Goal: Task Accomplishment & Management: Manage account settings

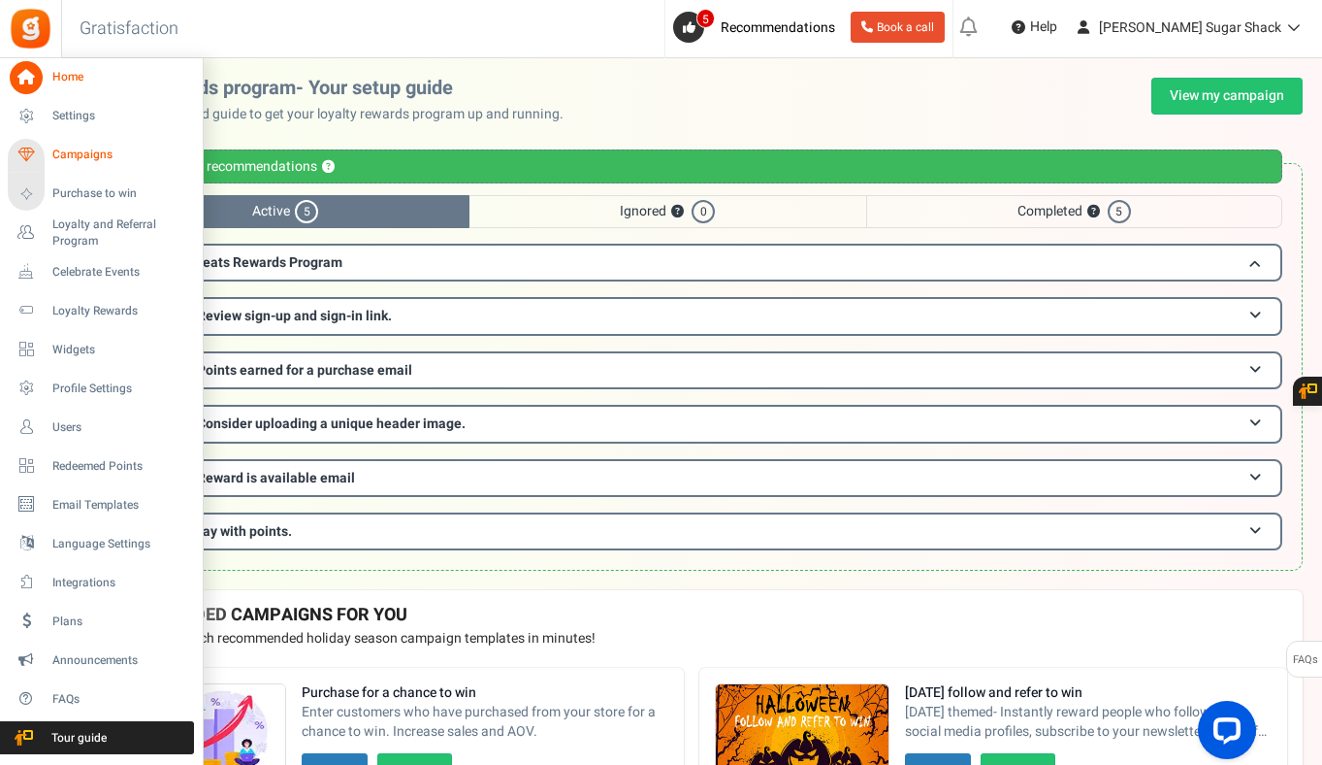
click at [58, 150] on span "Campaigns" at bounding box center [120, 155] width 136 height 16
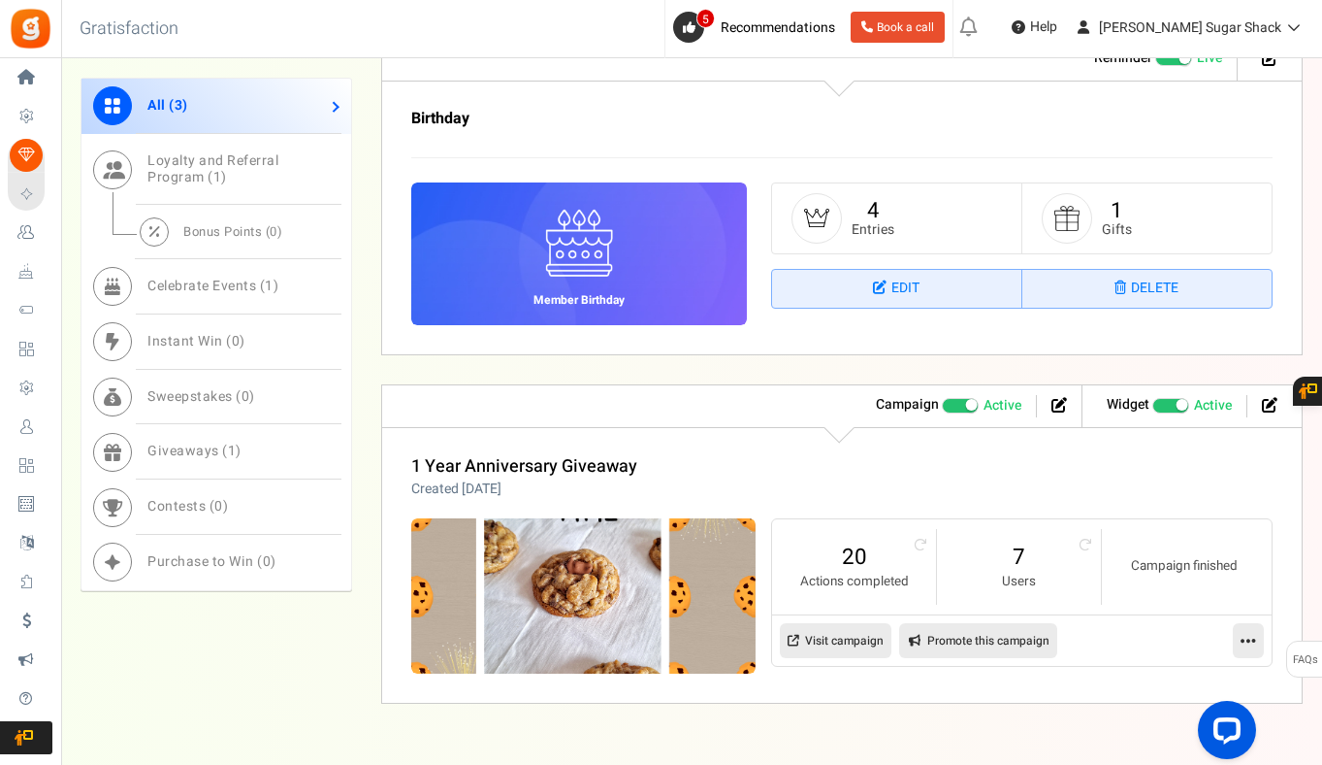
scroll to position [1253, 0]
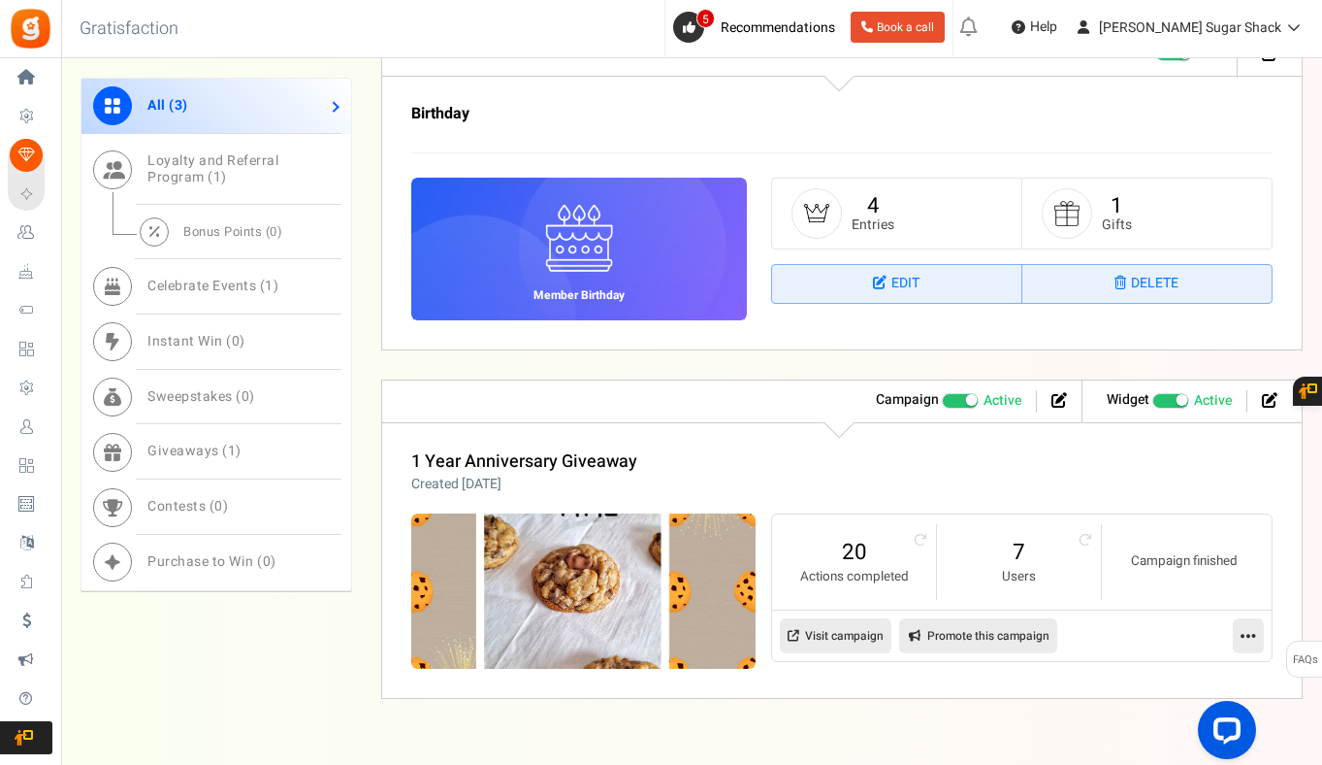
click at [1182, 402] on span at bounding box center [1182, 400] width 12 height 12
click at [1153, 402] on input "Recommended: TURN ON Active Paused" at bounding box center [1153, 400] width 0 height 13
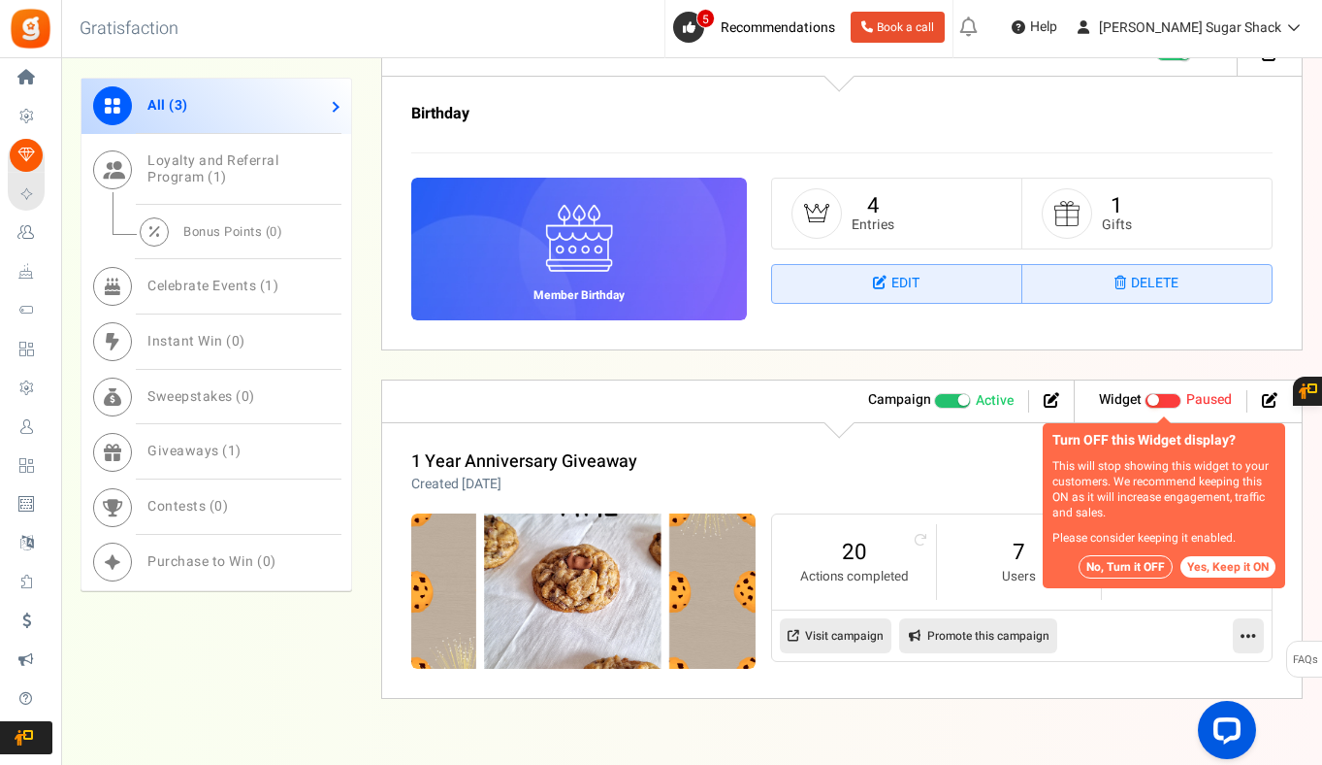
click at [1113, 566] on button "No, Turn it OFF" at bounding box center [1126, 566] width 94 height 23
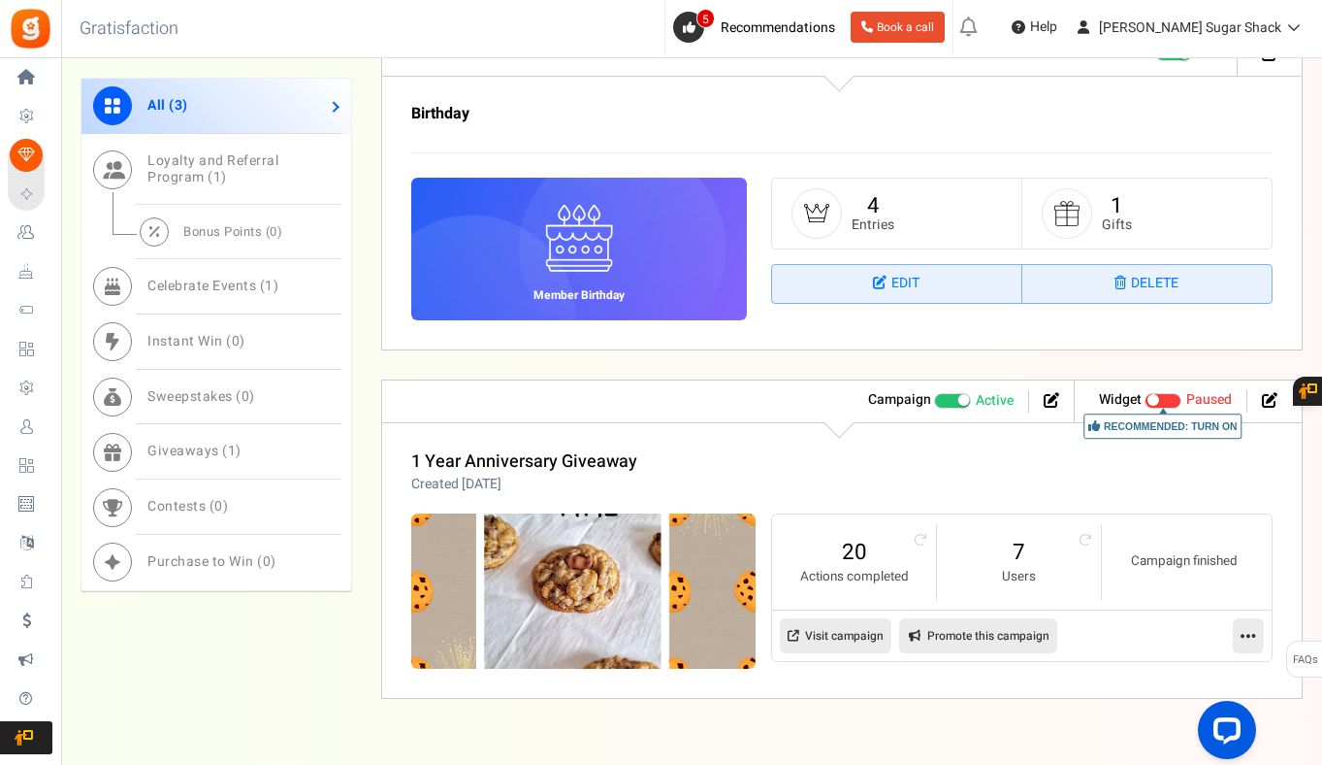
click at [1167, 405] on span "Recommended: TURN ON" at bounding box center [1163, 401] width 37 height 16
click at [1145, 405] on input "Recommended: TURN ON Active Paused" at bounding box center [1145, 400] width 0 height 13
click at [1119, 476] on div "1 Year Anniversary Giveaway Created [DATE]" at bounding box center [842, 473] width 862 height 42
click at [603, 459] on link "1 Year Anniversary Giveaway" at bounding box center [524, 461] width 226 height 26
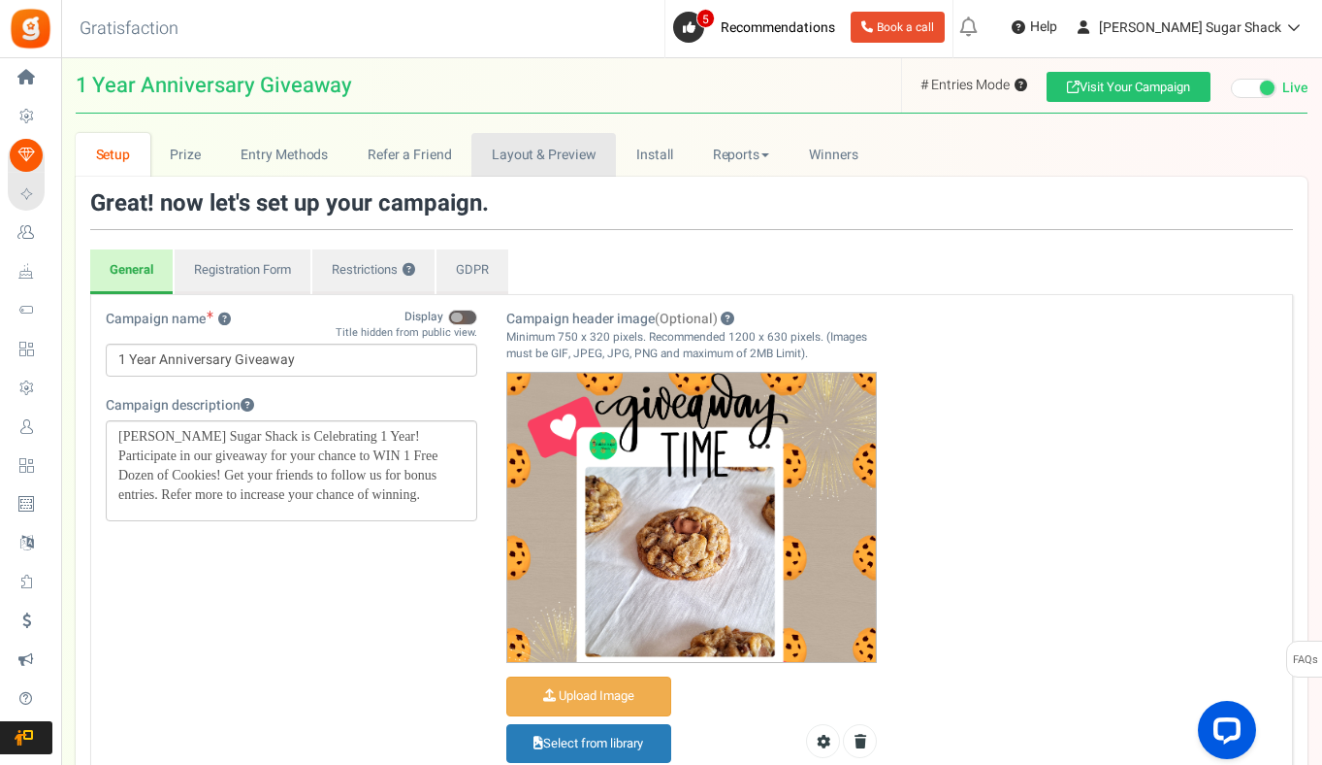
click at [515, 169] on link "Layout & Preview" at bounding box center [544, 155] width 145 height 44
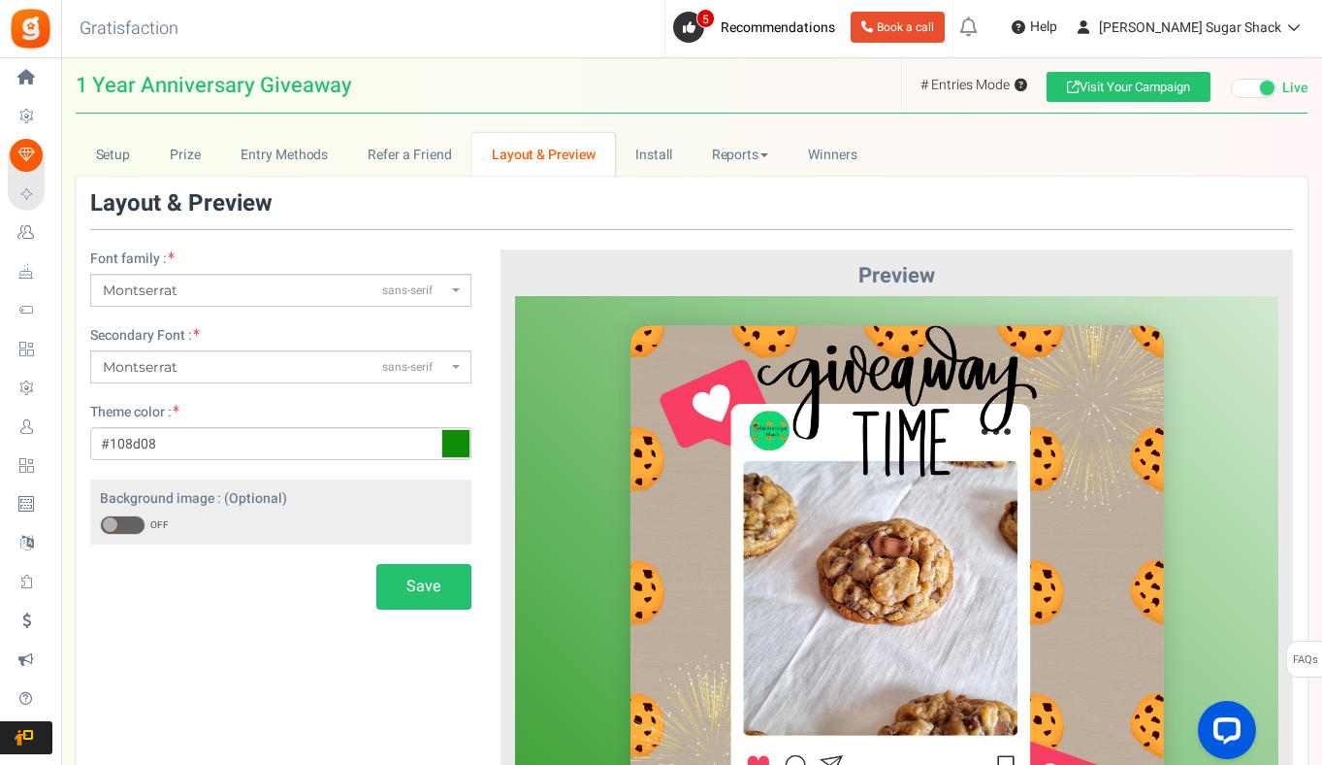
click at [111, 519] on span at bounding box center [110, 524] width 15 height 15
click at [100, 519] on input "ON OFF" at bounding box center [100, 525] width 0 height 13
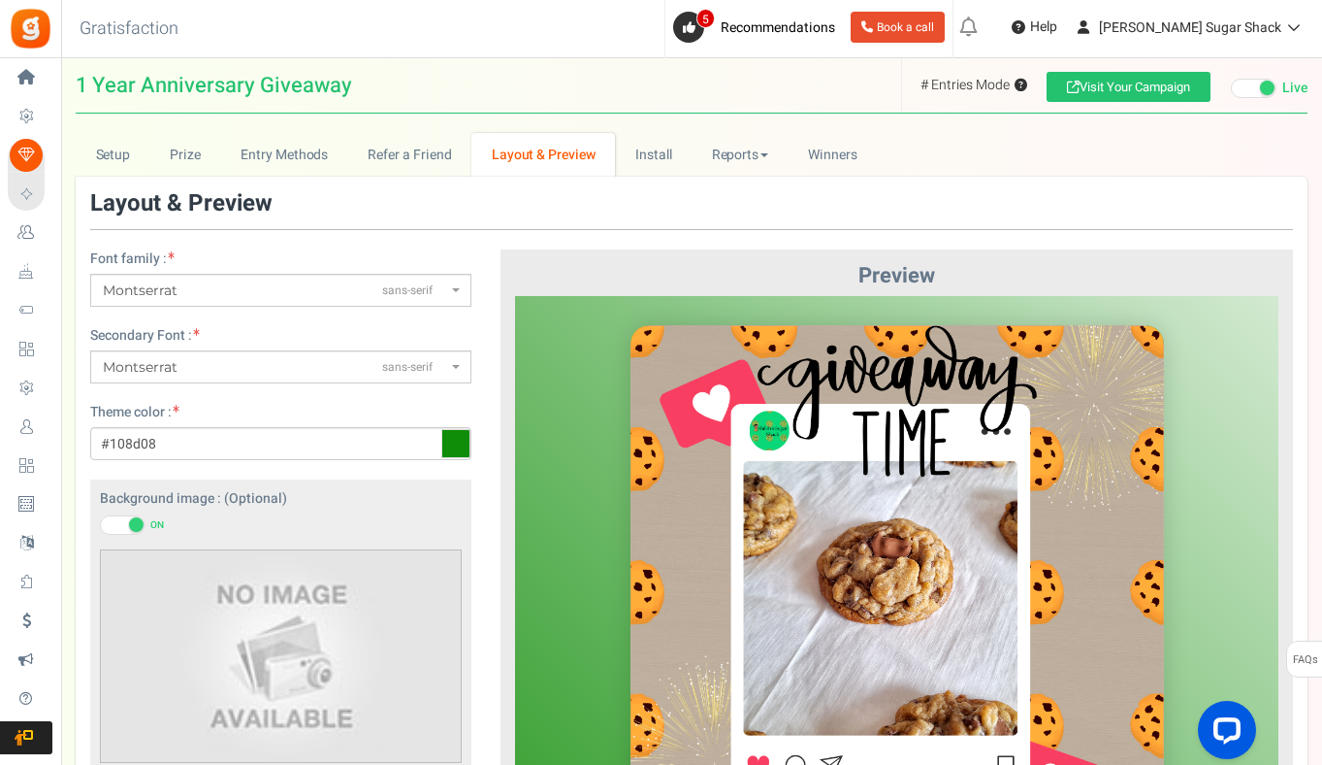
click at [111, 519] on span at bounding box center [123, 524] width 46 height 19
click at [100, 519] on input "ON OFF" at bounding box center [100, 525] width 0 height 13
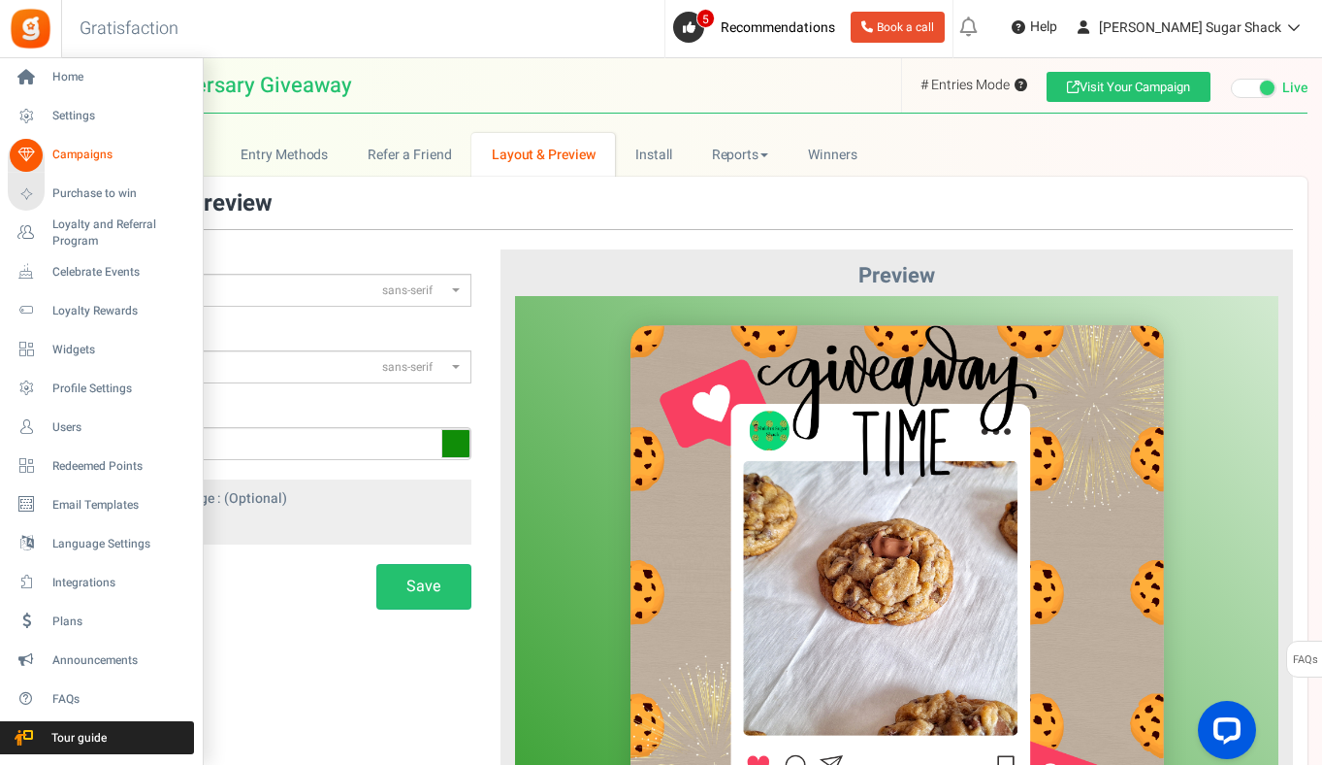
click at [61, 149] on span "Campaigns" at bounding box center [120, 155] width 136 height 16
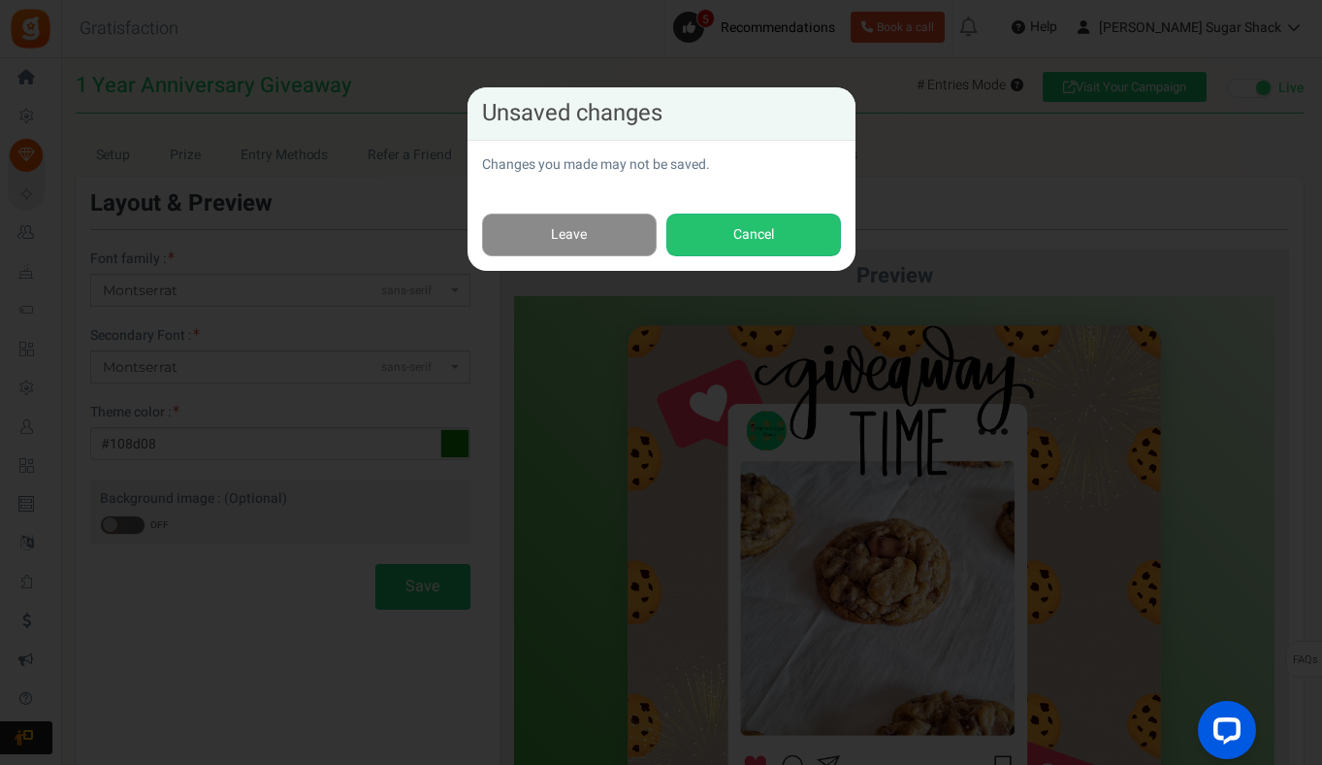
click at [575, 225] on link "Leave" at bounding box center [569, 235] width 175 height 44
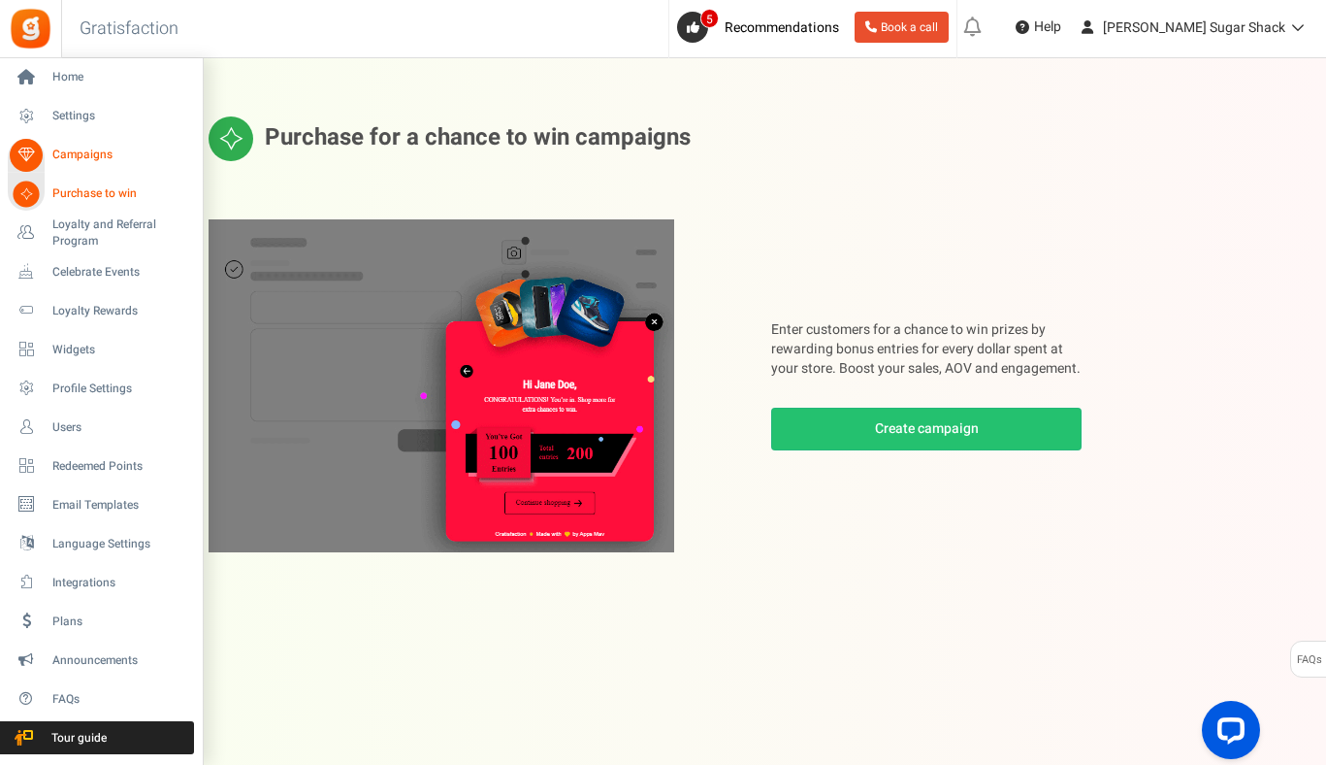
click at [75, 155] on span "Campaigns" at bounding box center [120, 155] width 136 height 16
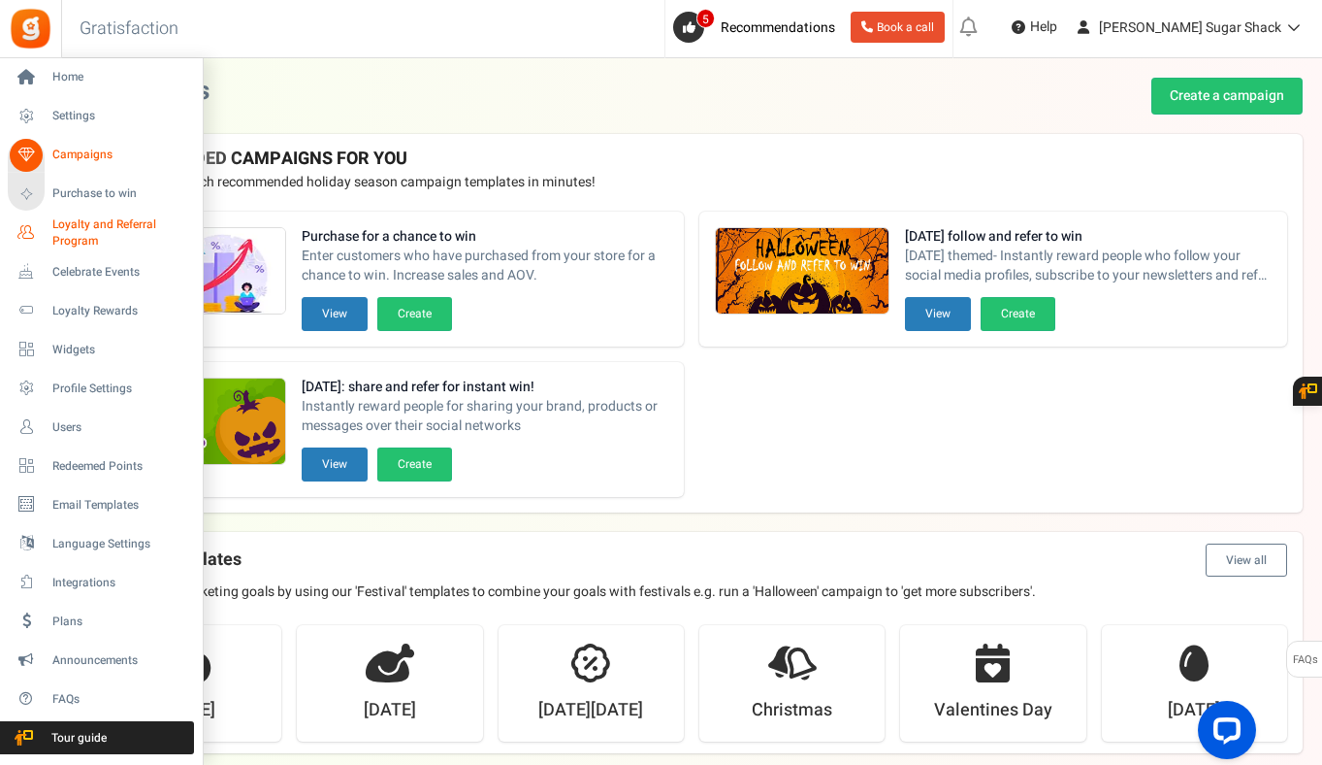
click at [95, 245] on span "Loyalty and Referral Program" at bounding box center [123, 232] width 142 height 33
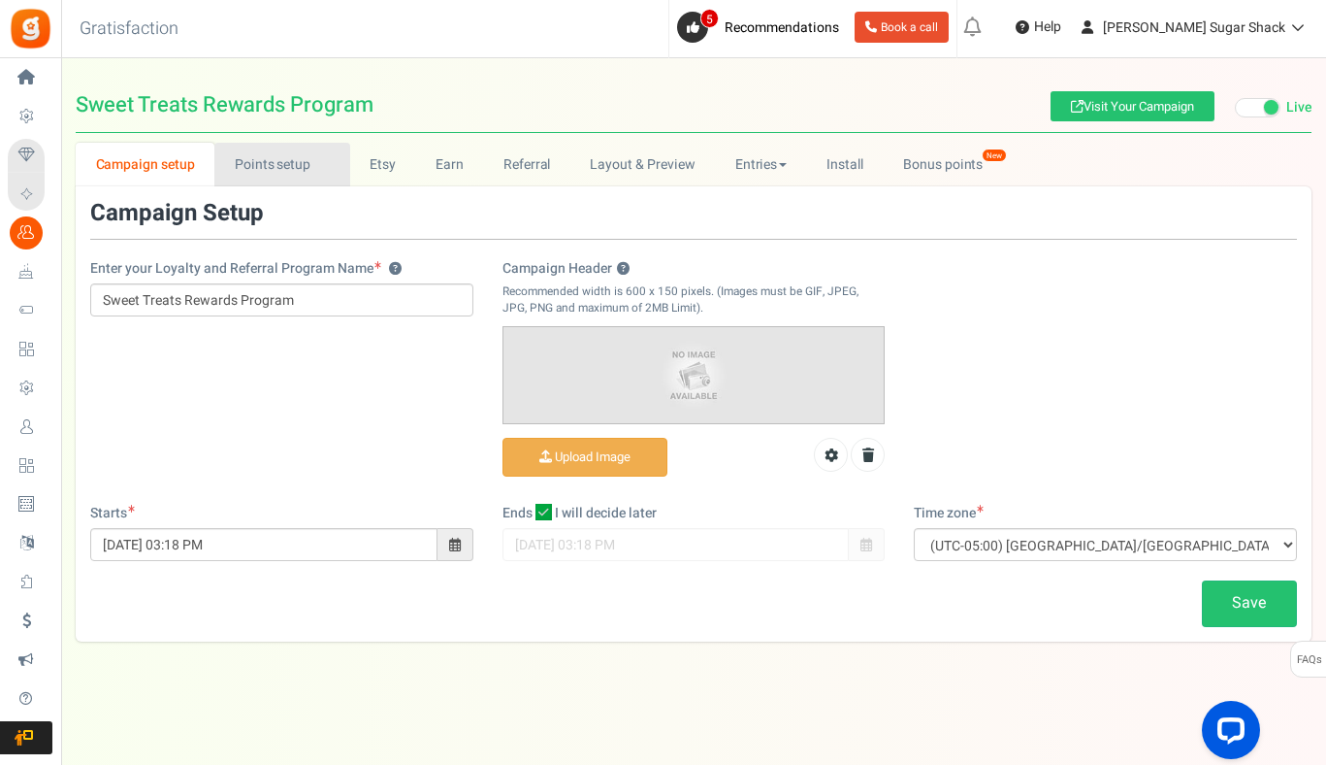
click at [245, 165] on link "Points setup New" at bounding box center [281, 165] width 135 height 44
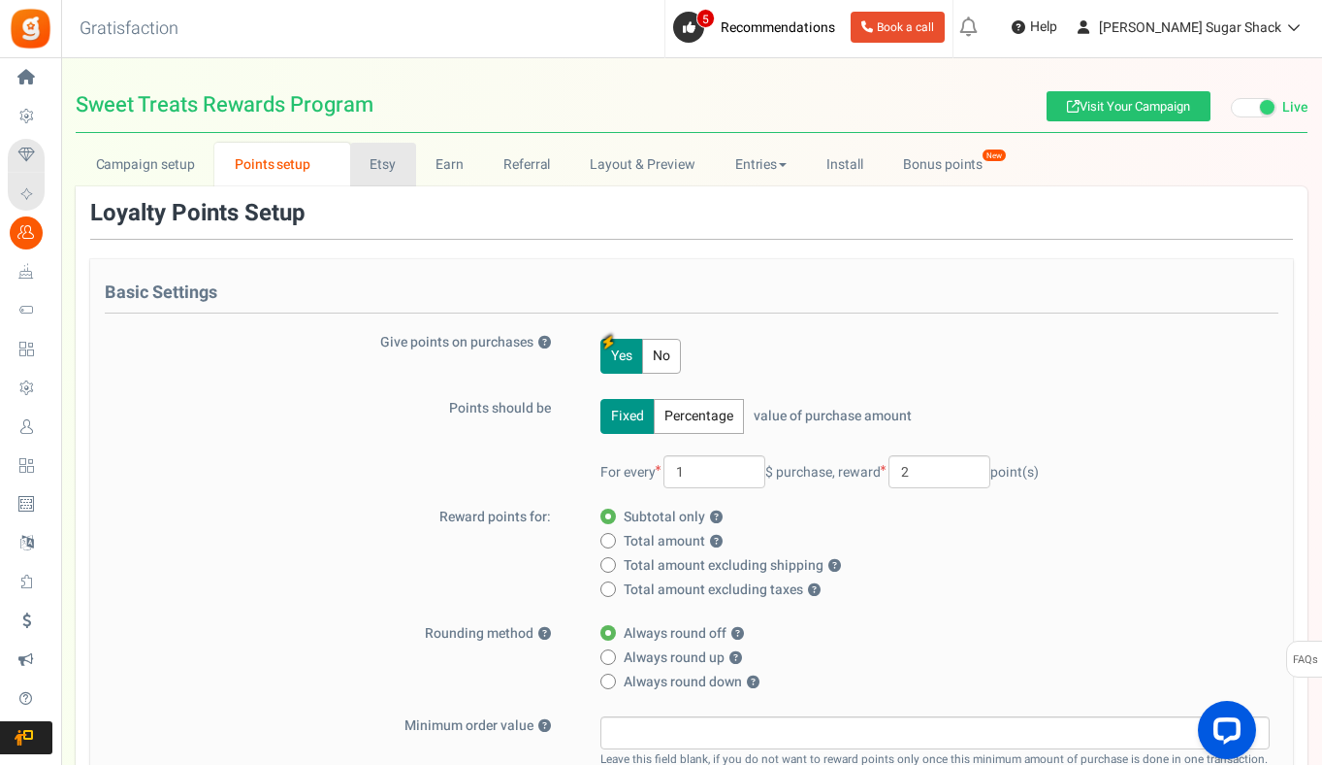
click at [381, 165] on link "Etsy" at bounding box center [383, 165] width 66 height 44
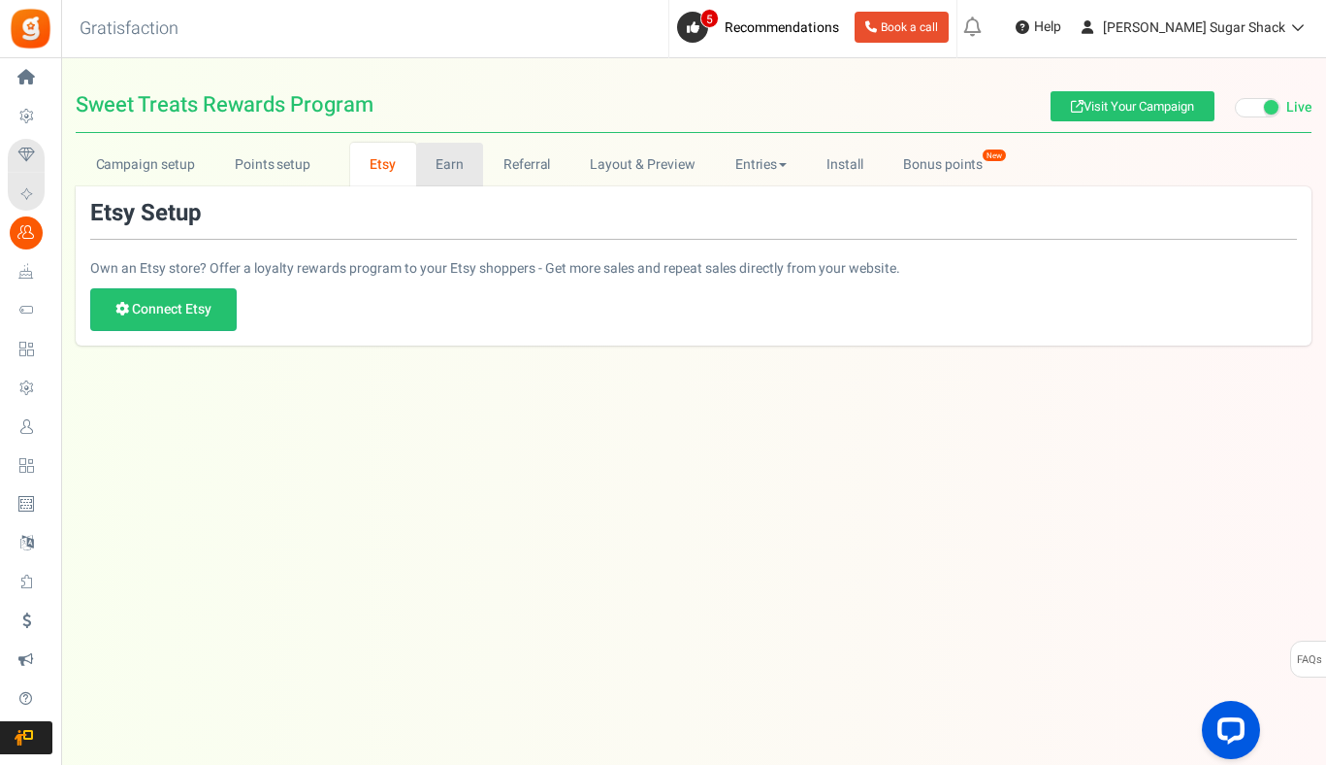
click at [464, 170] on link "Earn" at bounding box center [450, 165] width 68 height 44
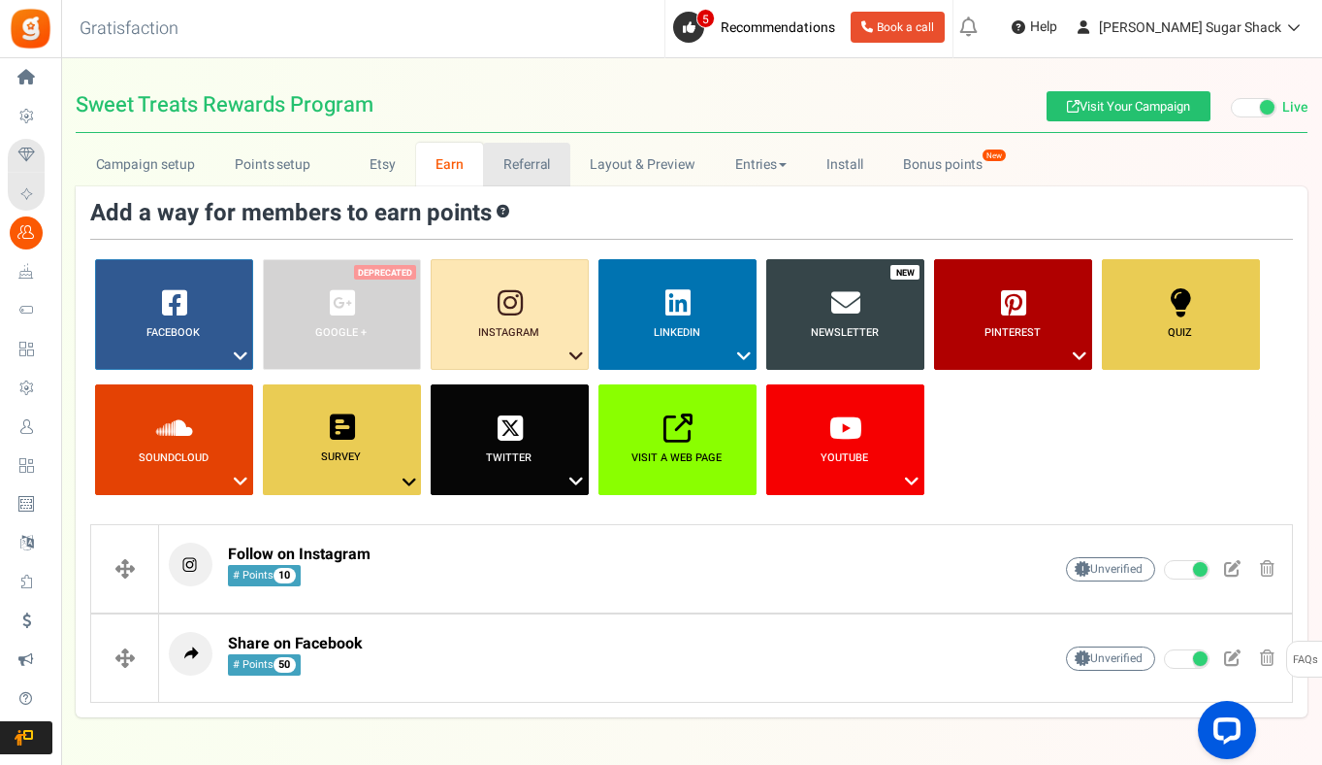
click at [532, 151] on link "Referral" at bounding box center [526, 165] width 87 height 44
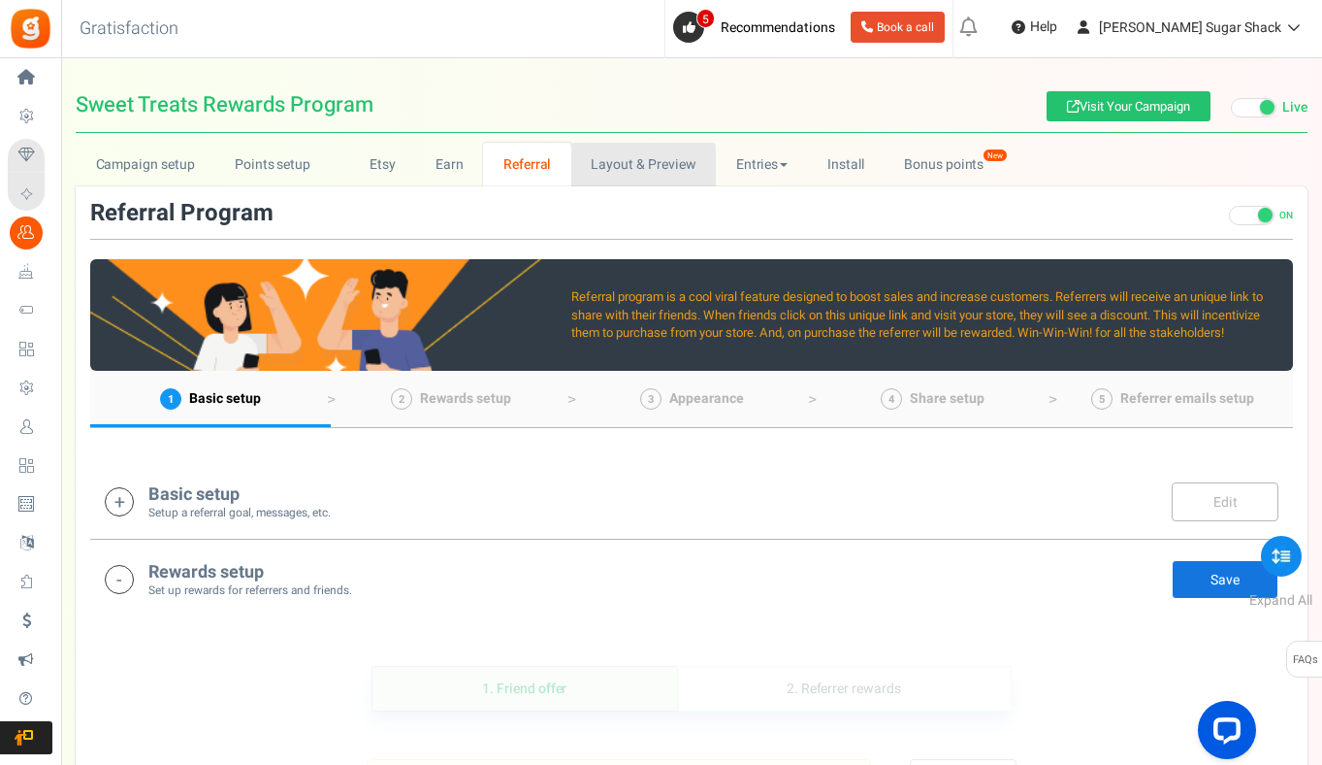
click at [702, 183] on link "Layout & Preview" at bounding box center [643, 165] width 145 height 44
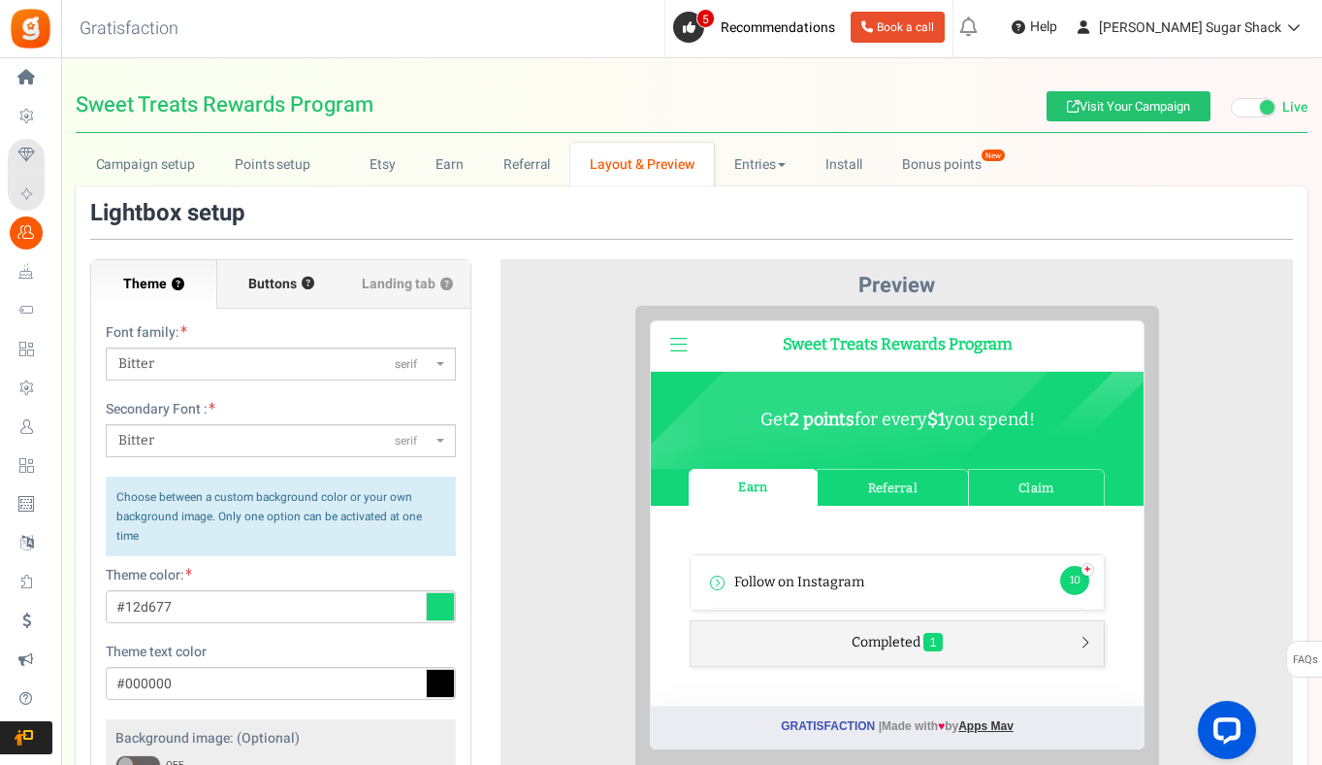
click at [270, 289] on span "Buttons" at bounding box center [272, 284] width 49 height 19
click at [0, 0] on input "Buttons ?" at bounding box center [0, 0] width 0 height 0
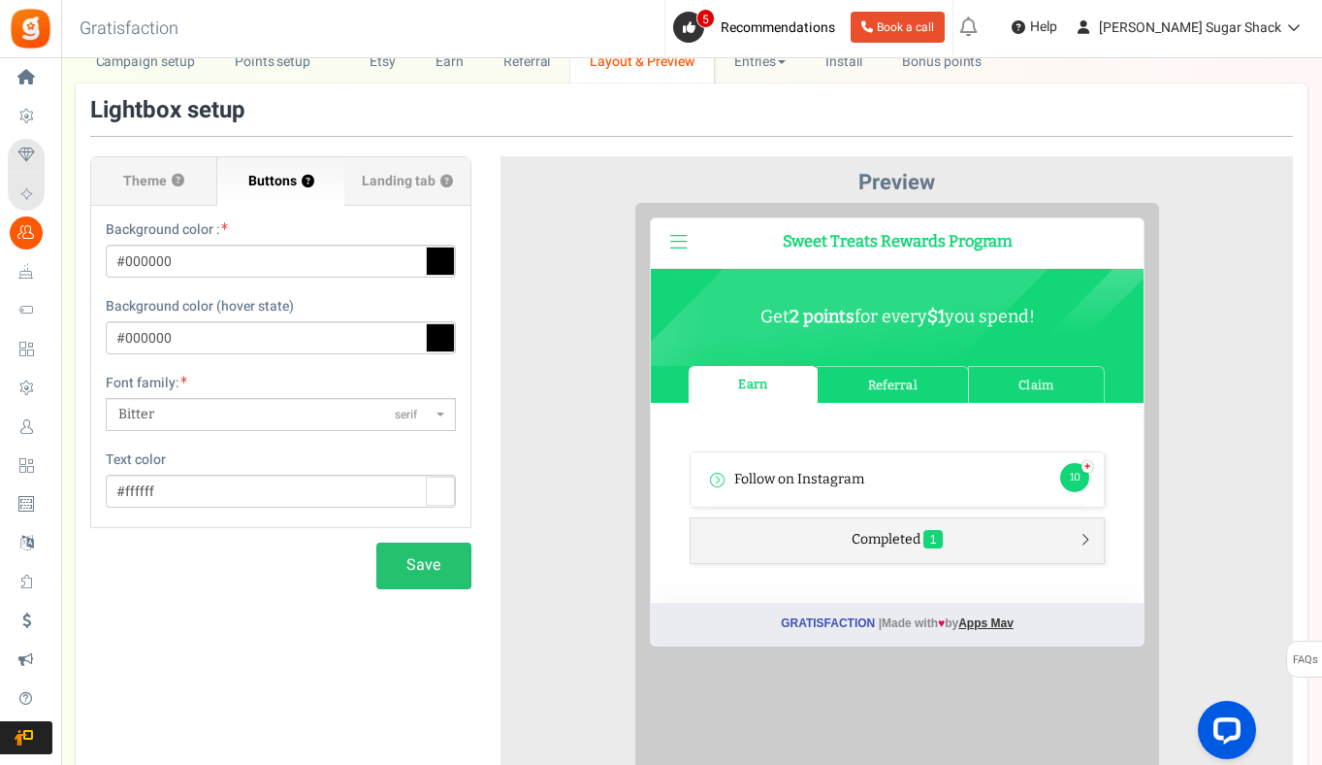
scroll to position [95, 0]
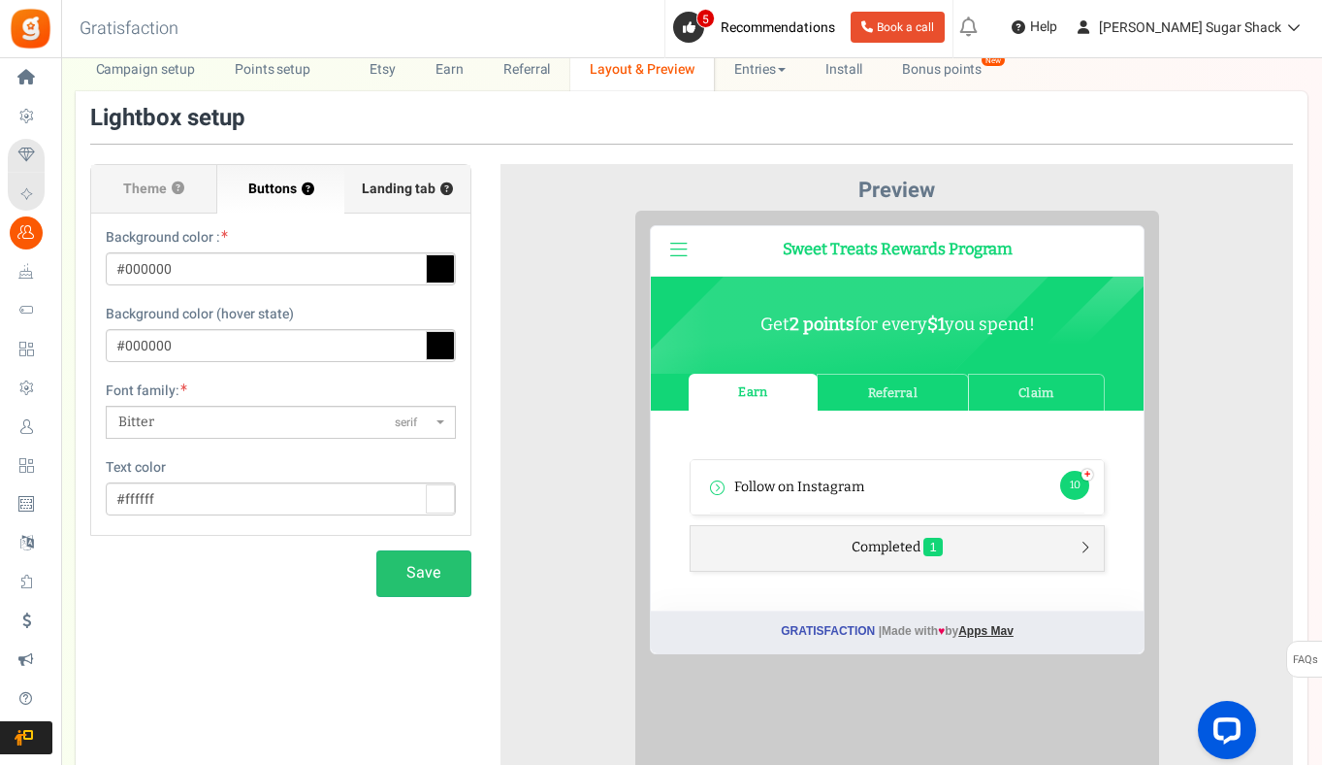
click at [375, 190] on span "Landing tab ?" at bounding box center [407, 188] width 91 height 19
click at [0, 0] on input "Landing tab ?" at bounding box center [0, 0] width 0 height 0
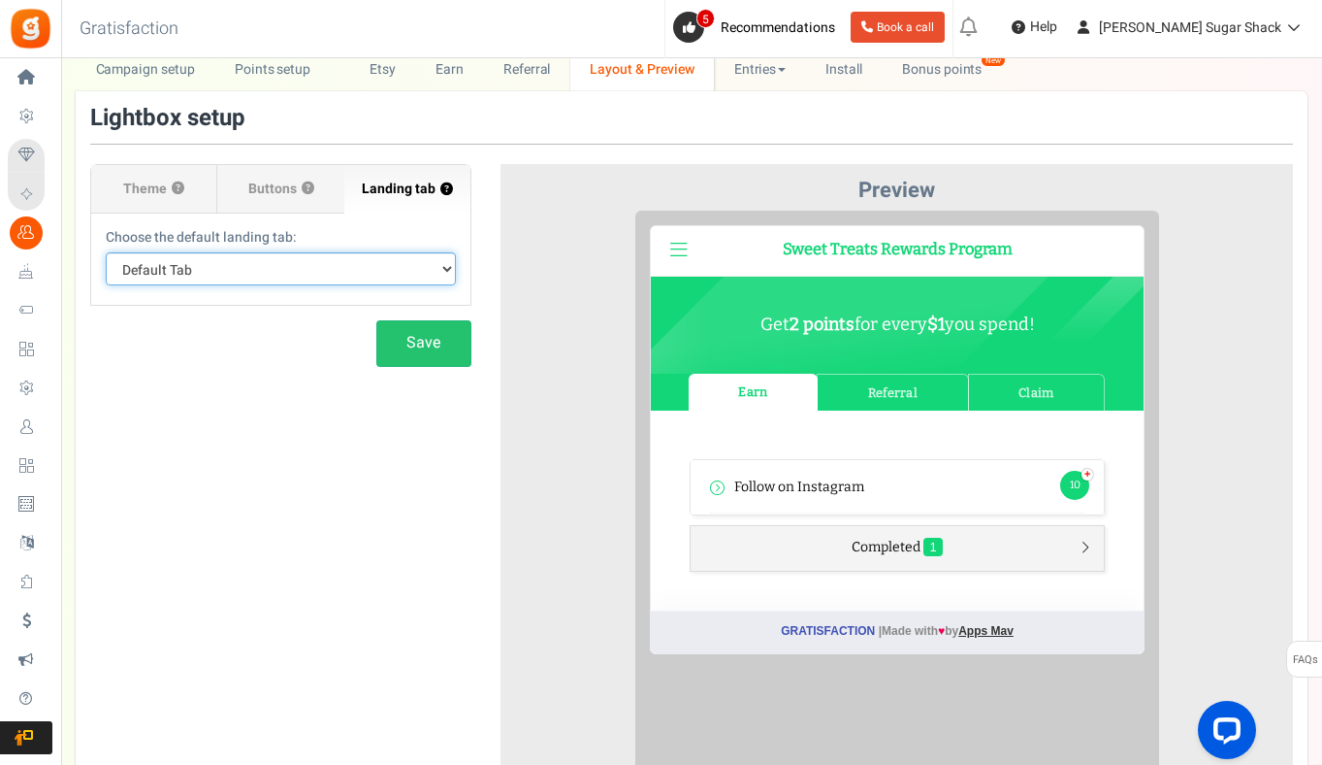
click at [445, 279] on select "Default Tab Earn Referral Claim" at bounding box center [281, 268] width 350 height 33
select select "earn"
click at [106, 252] on select "Default Tab Earn Referral Claim" at bounding box center [281, 268] width 350 height 33
click at [443, 277] on select "Default Tab Earn Referral Claim" at bounding box center [281, 268] width 350 height 33
select select
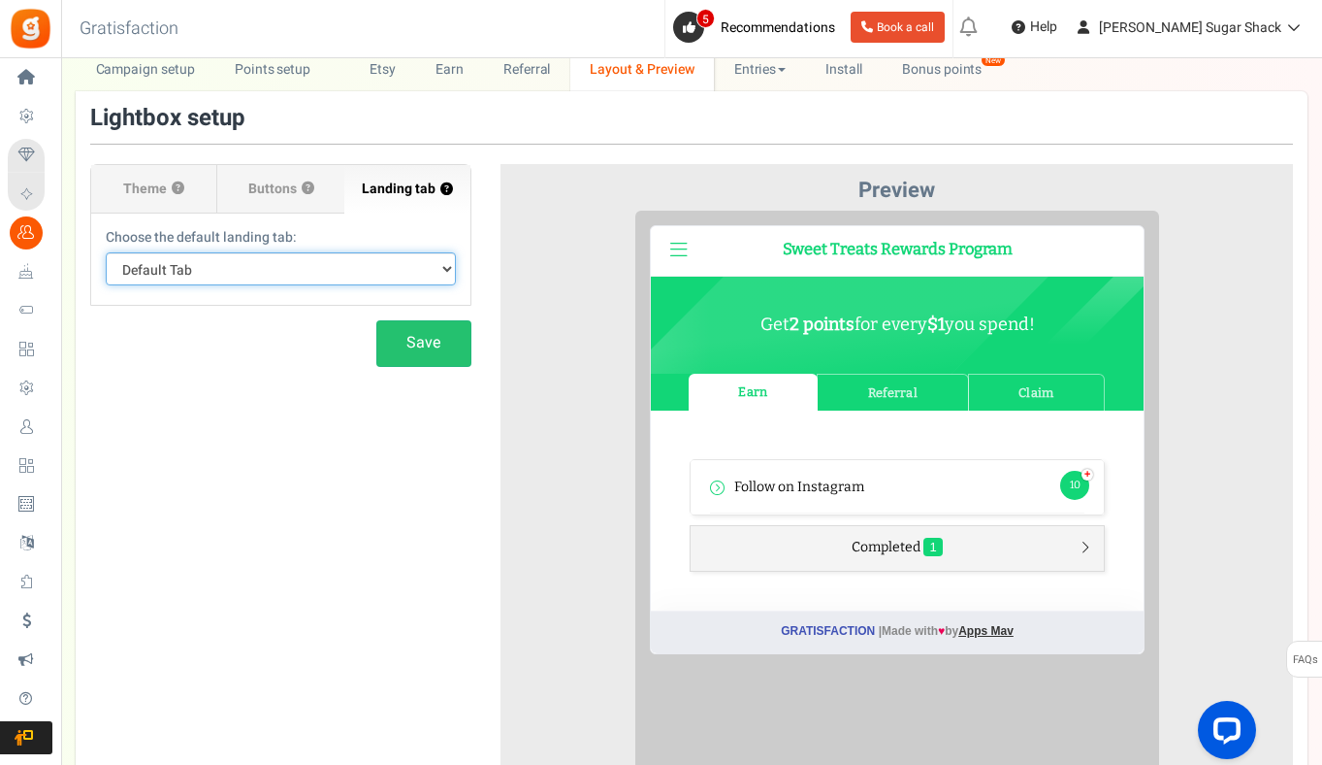
click at [106, 252] on select "Default Tab Earn Referral Claim" at bounding box center [281, 268] width 350 height 33
click at [441, 264] on select "Default Tab Earn Referral Claim" at bounding box center [281, 268] width 350 height 33
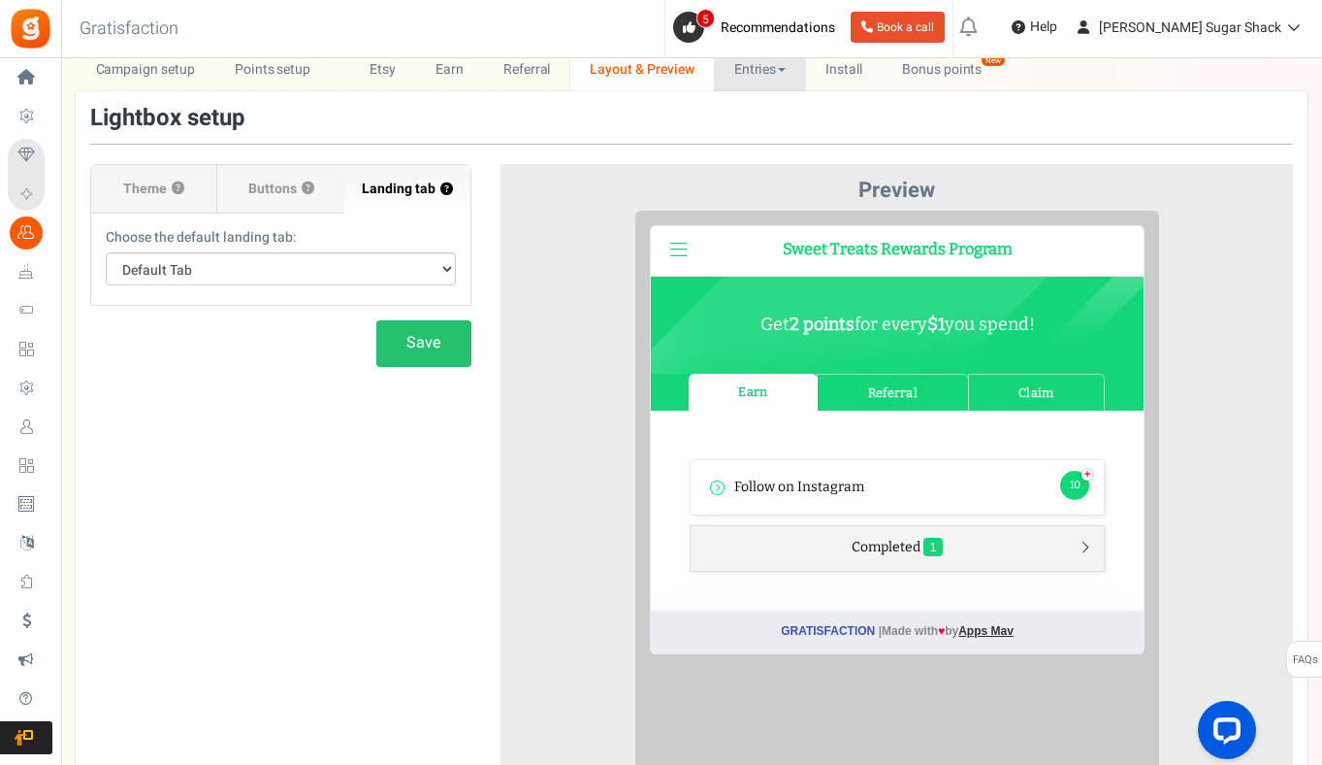
click at [755, 82] on link "Entries" at bounding box center [760, 70] width 92 height 44
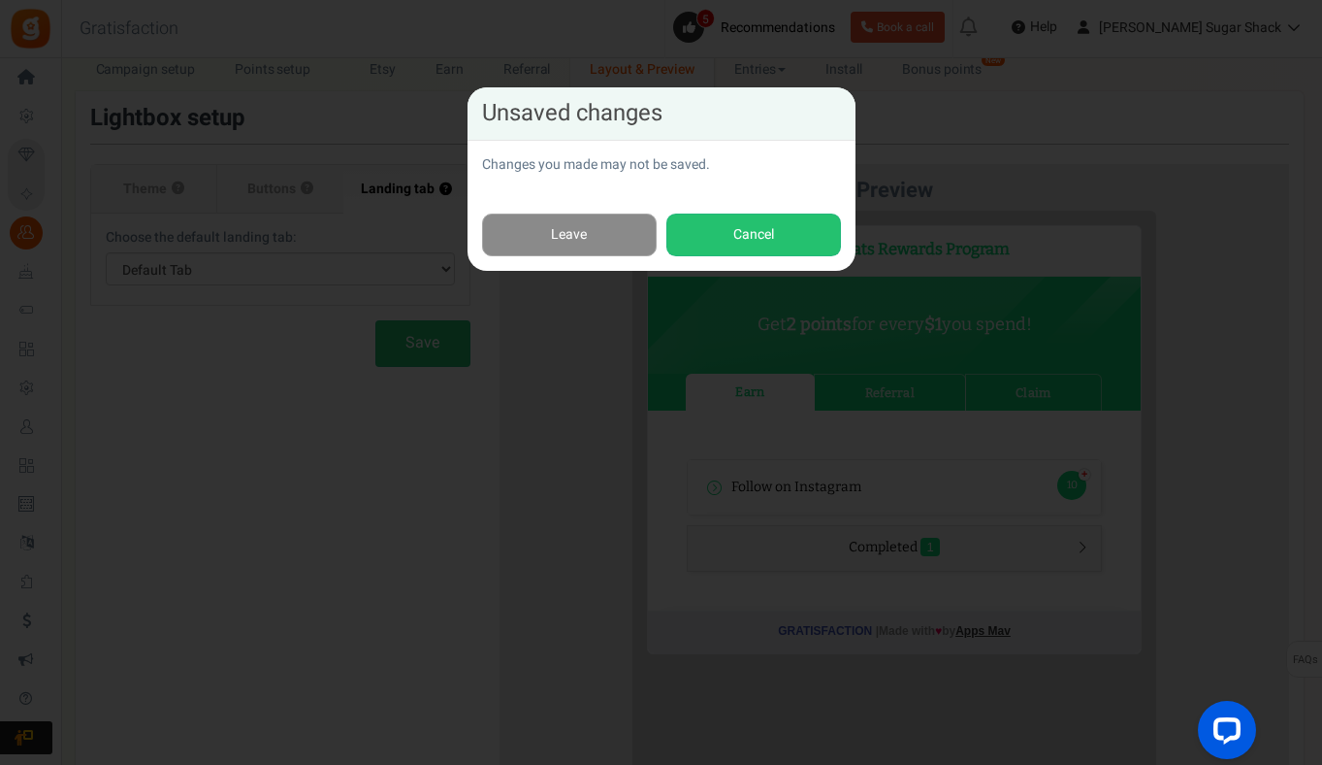
click at [605, 240] on link "Leave" at bounding box center [569, 235] width 175 height 44
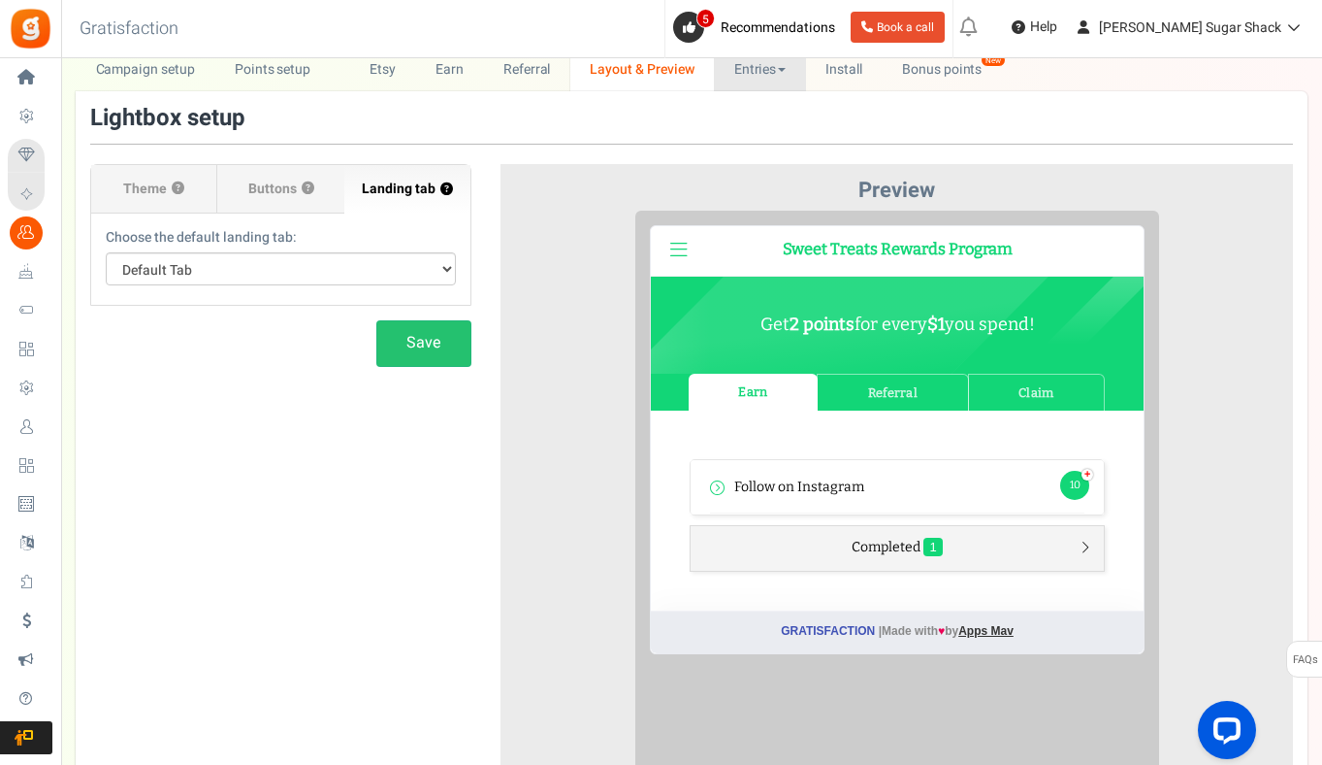
click at [749, 85] on link "Entries" at bounding box center [760, 70] width 92 height 44
click at [889, 102] on div "Lightbox setup × Close Theme ? Font family: ABeeZeesans-serif [PERSON_NAME] Dis…" at bounding box center [692, 518] width 1232 height 855
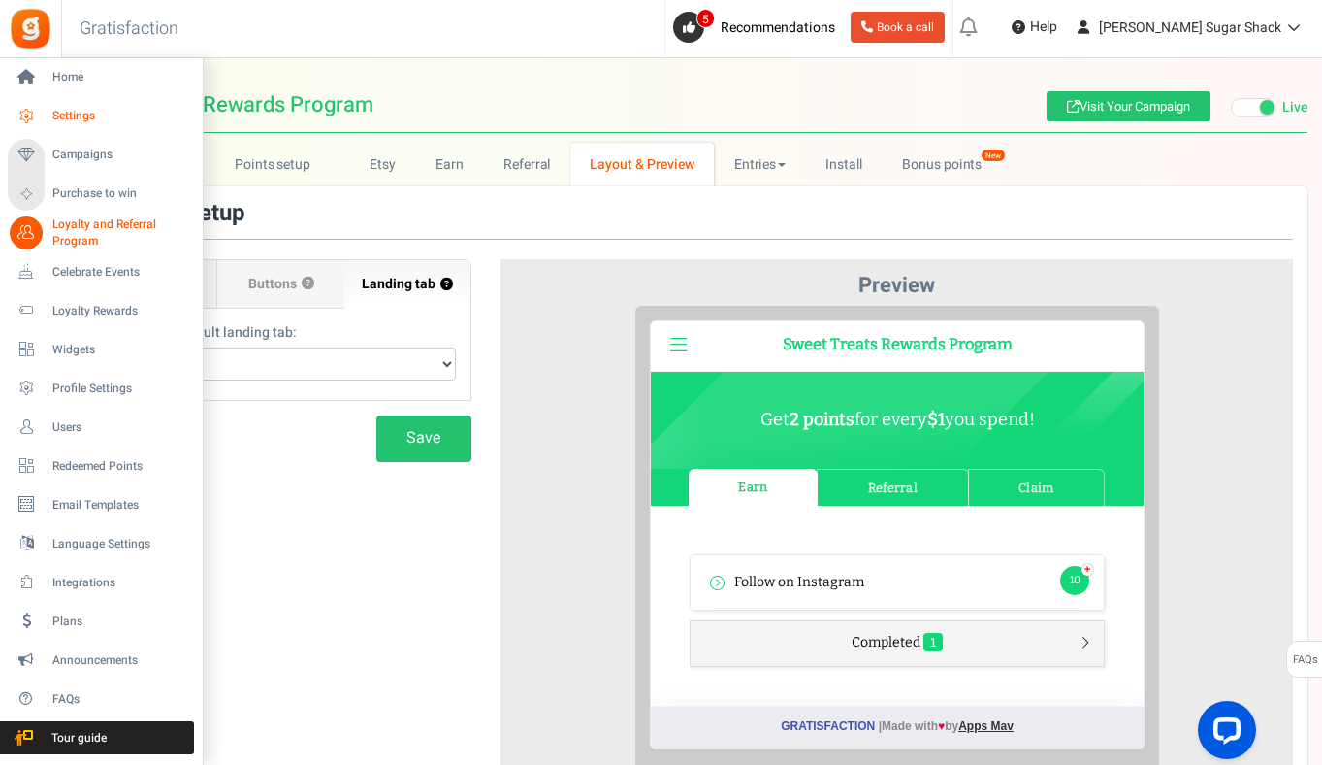
click at [85, 119] on span "Settings" at bounding box center [120, 116] width 136 height 16
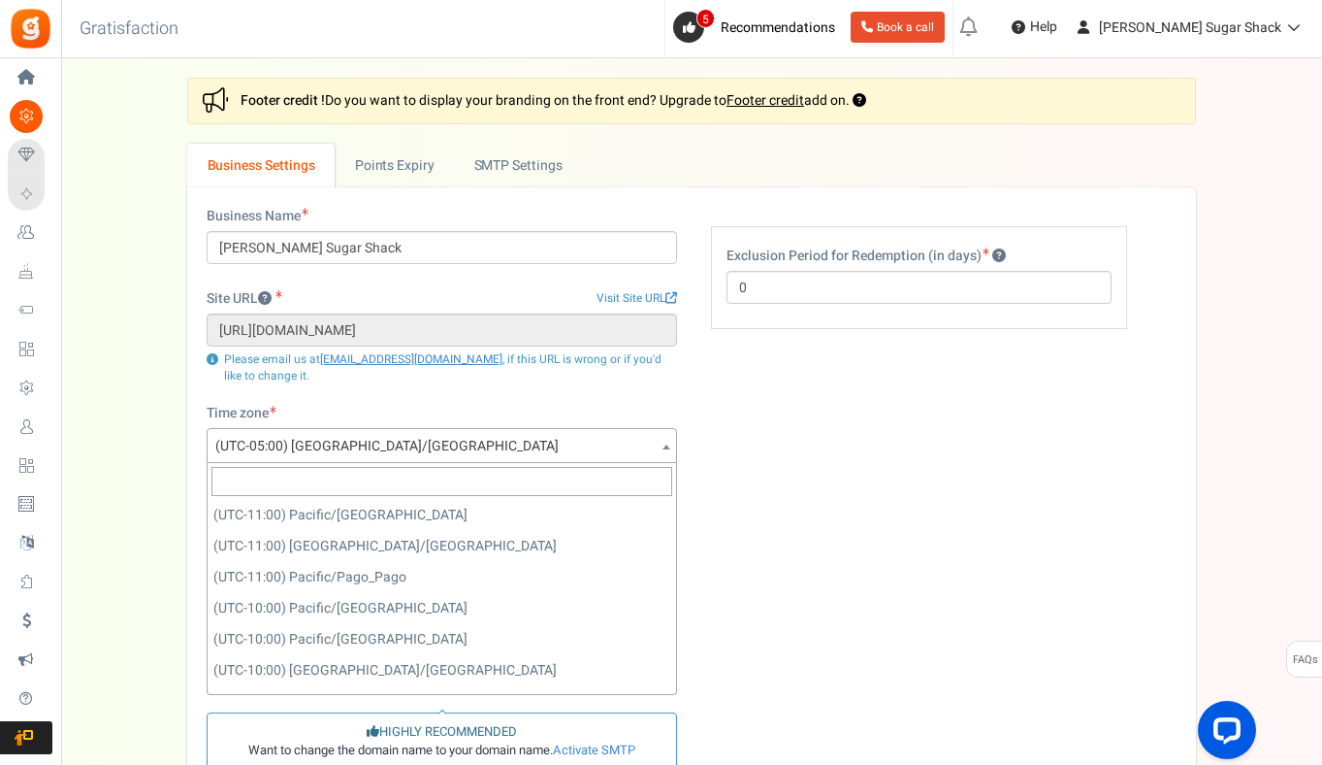
click at [530, 439] on span "(UTC-05:00) [GEOGRAPHIC_DATA]/[GEOGRAPHIC_DATA]" at bounding box center [442, 446] width 469 height 35
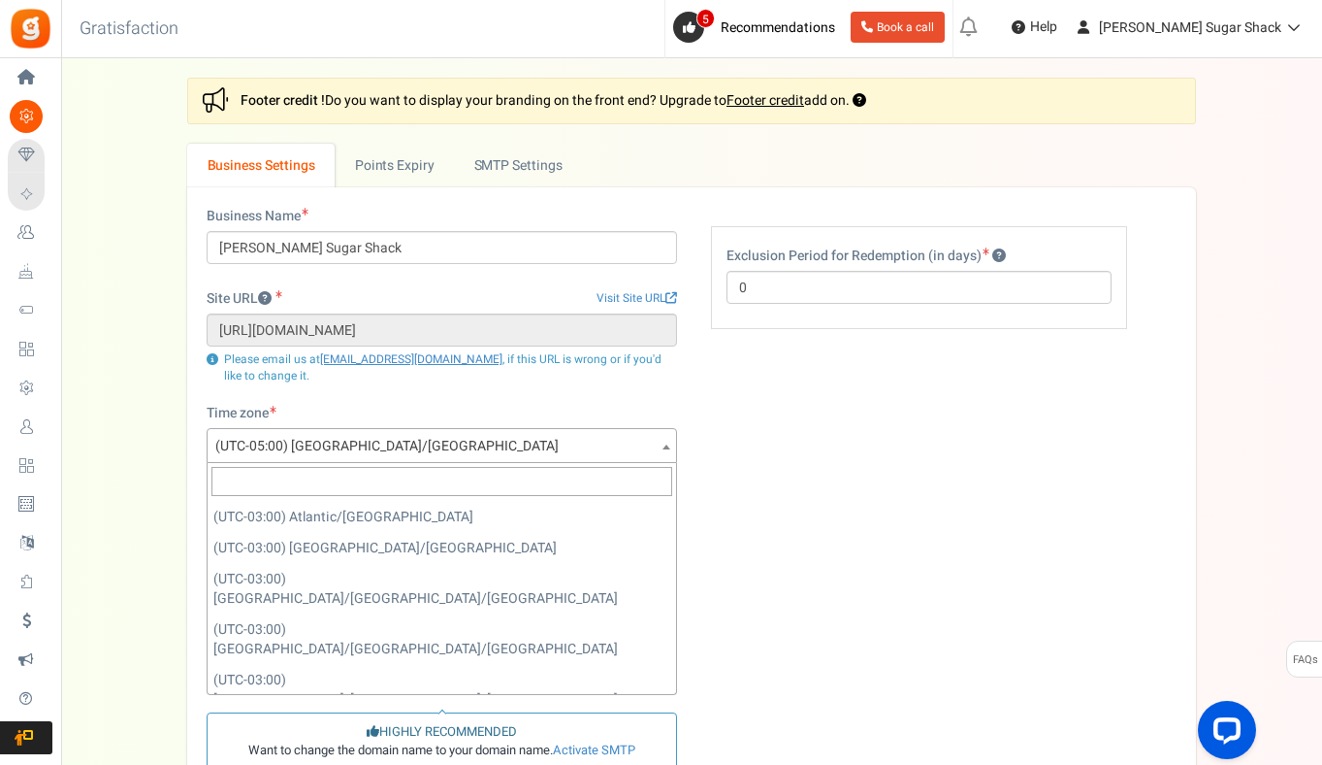
scroll to position [4182, 0]
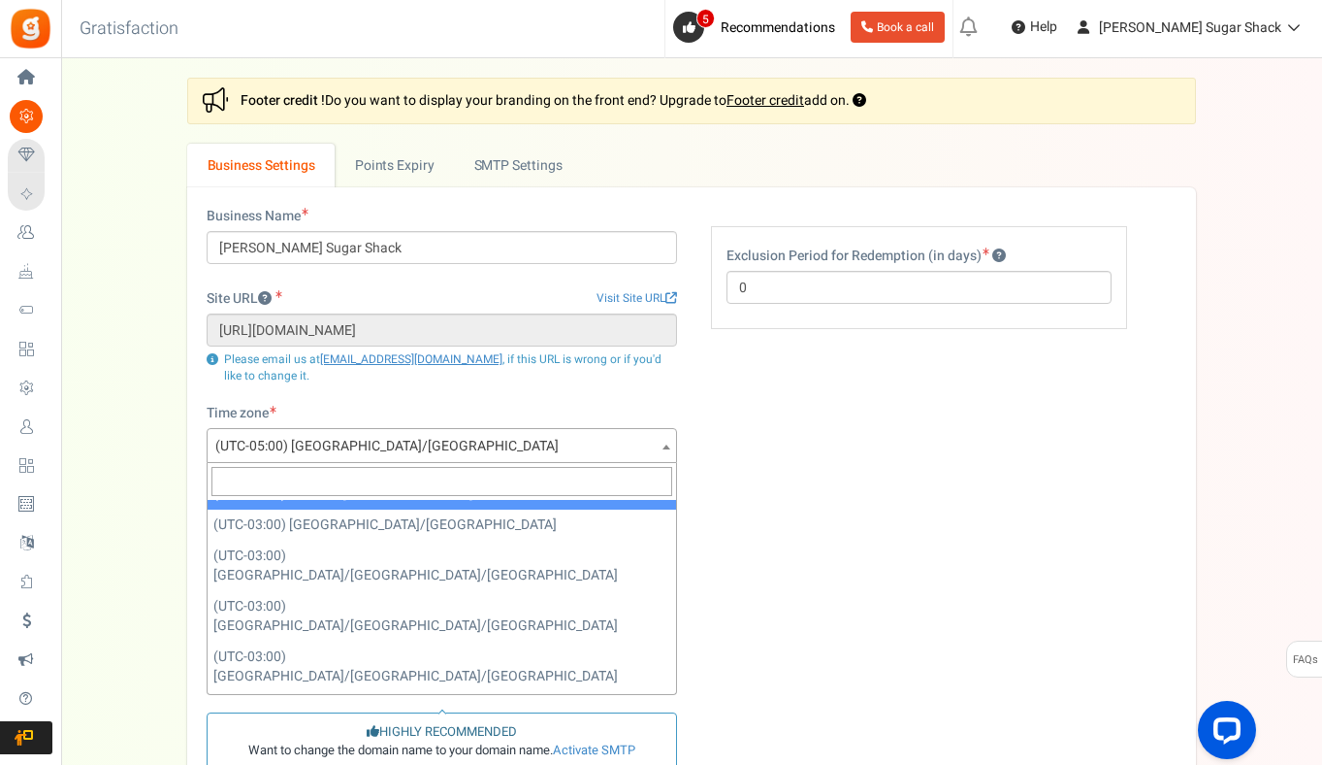
click at [404, 441] on span "(UTC-05:00) [GEOGRAPHIC_DATA]/[GEOGRAPHIC_DATA]" at bounding box center [442, 446] width 469 height 35
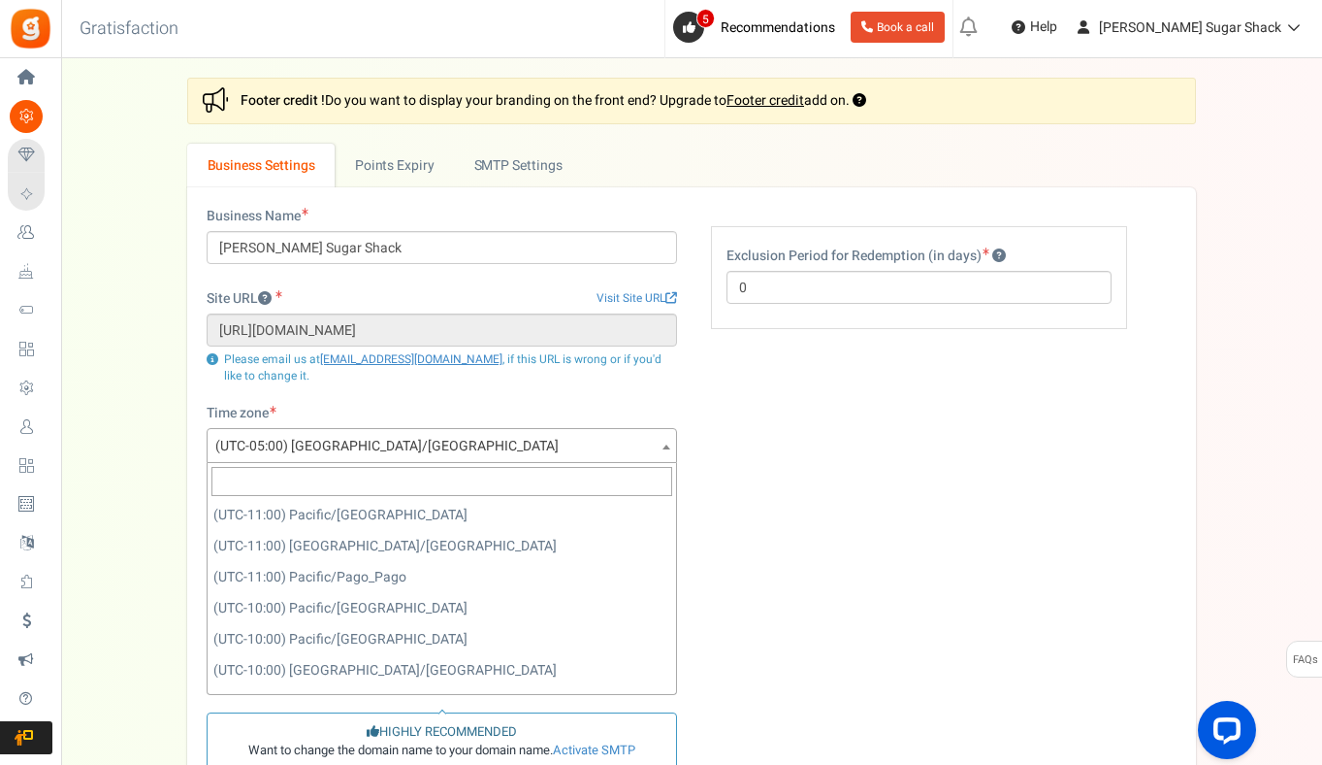
click at [411, 450] on span "(UTC-05:00) [GEOGRAPHIC_DATA]/[GEOGRAPHIC_DATA]" at bounding box center [442, 446] width 469 height 35
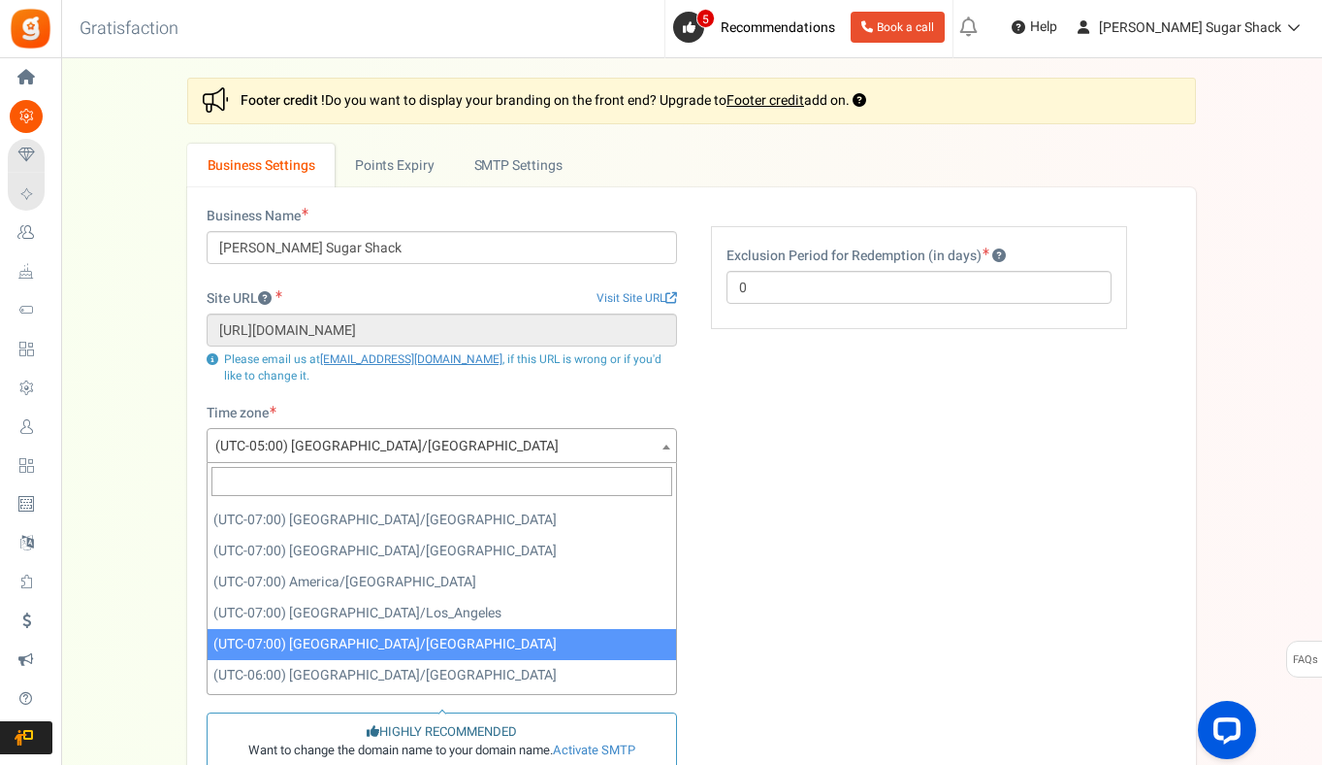
scroll to position [641, 0]
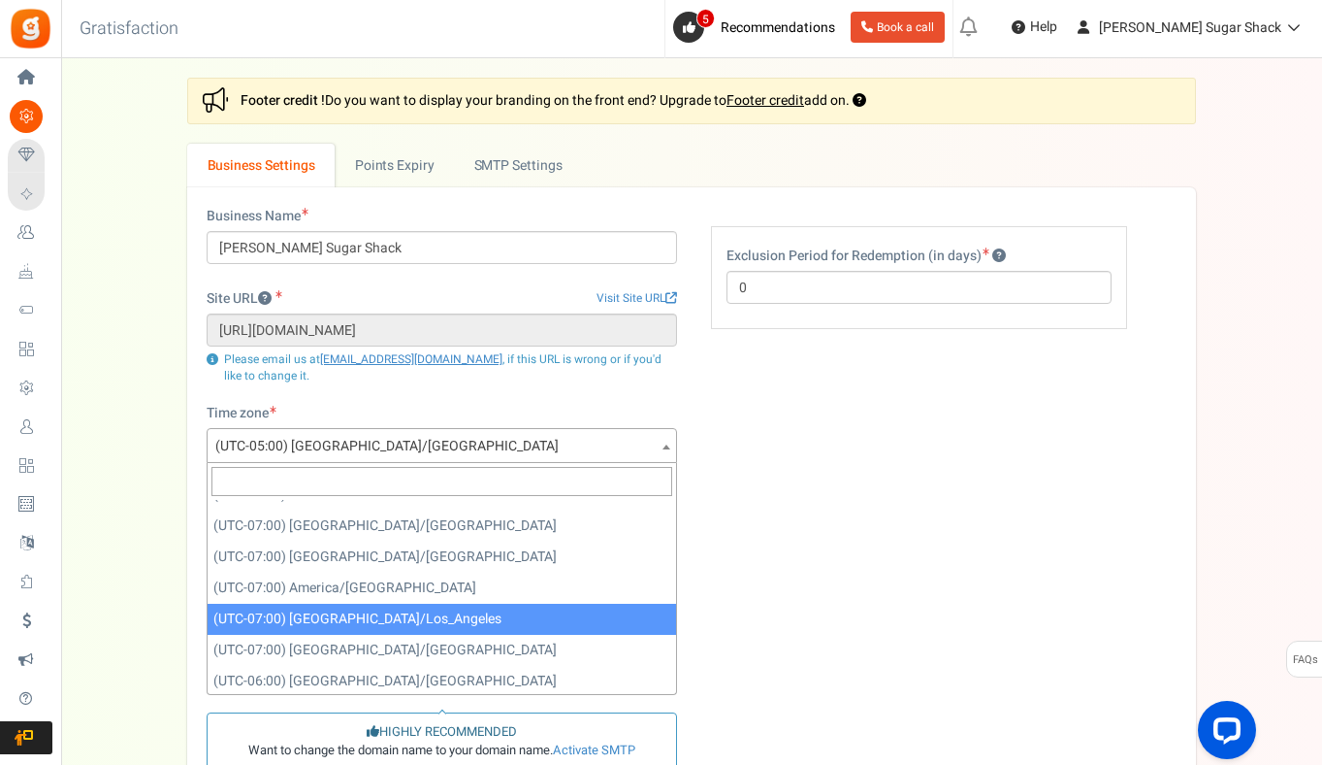
select select "America/Los_Angeles"
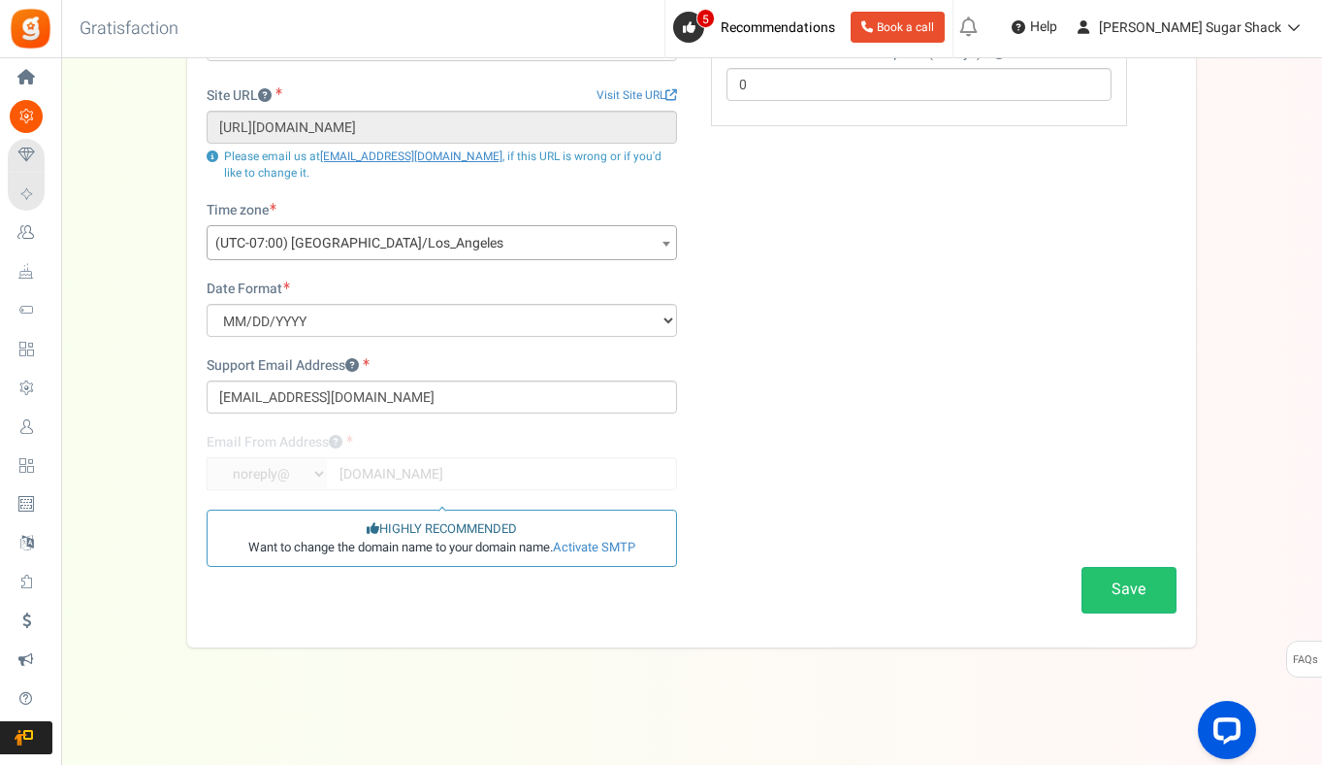
scroll to position [0, 0]
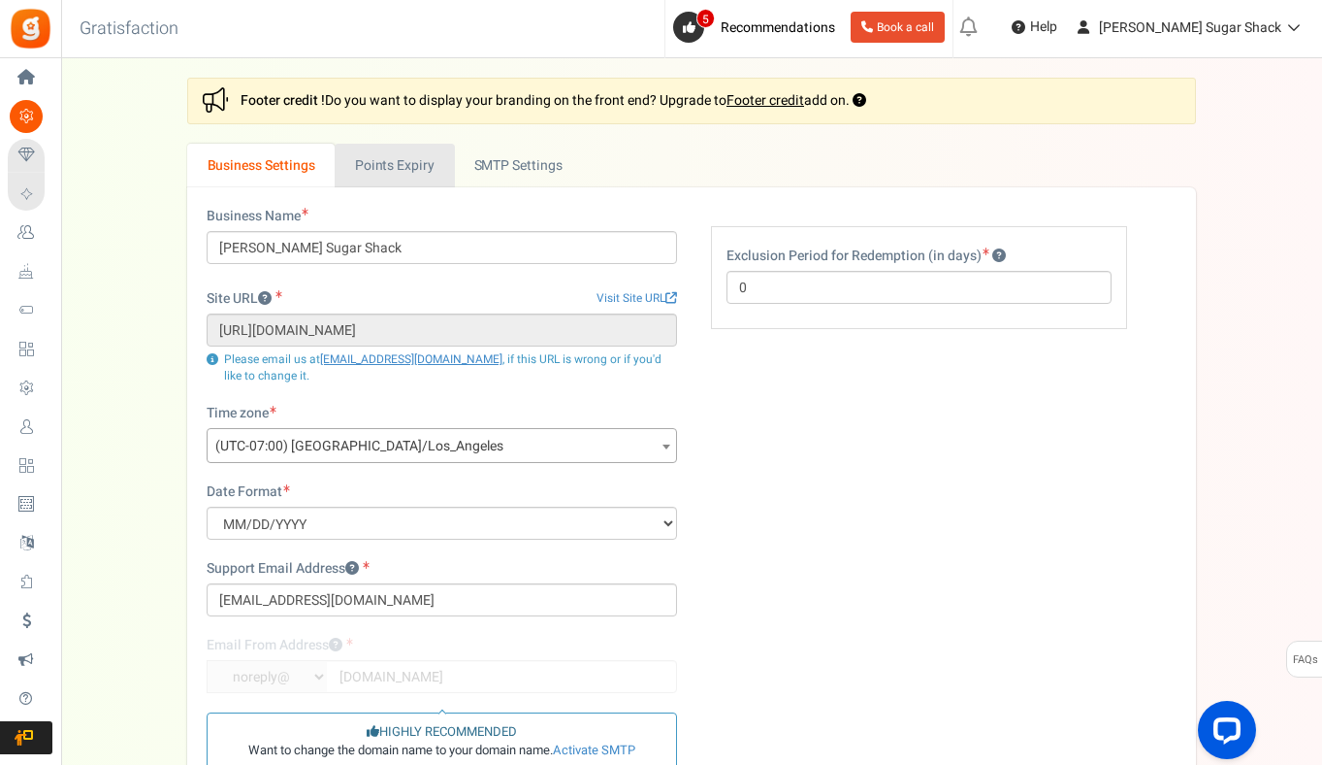
click at [401, 172] on link "Points Expiry" at bounding box center [394, 166] width 119 height 44
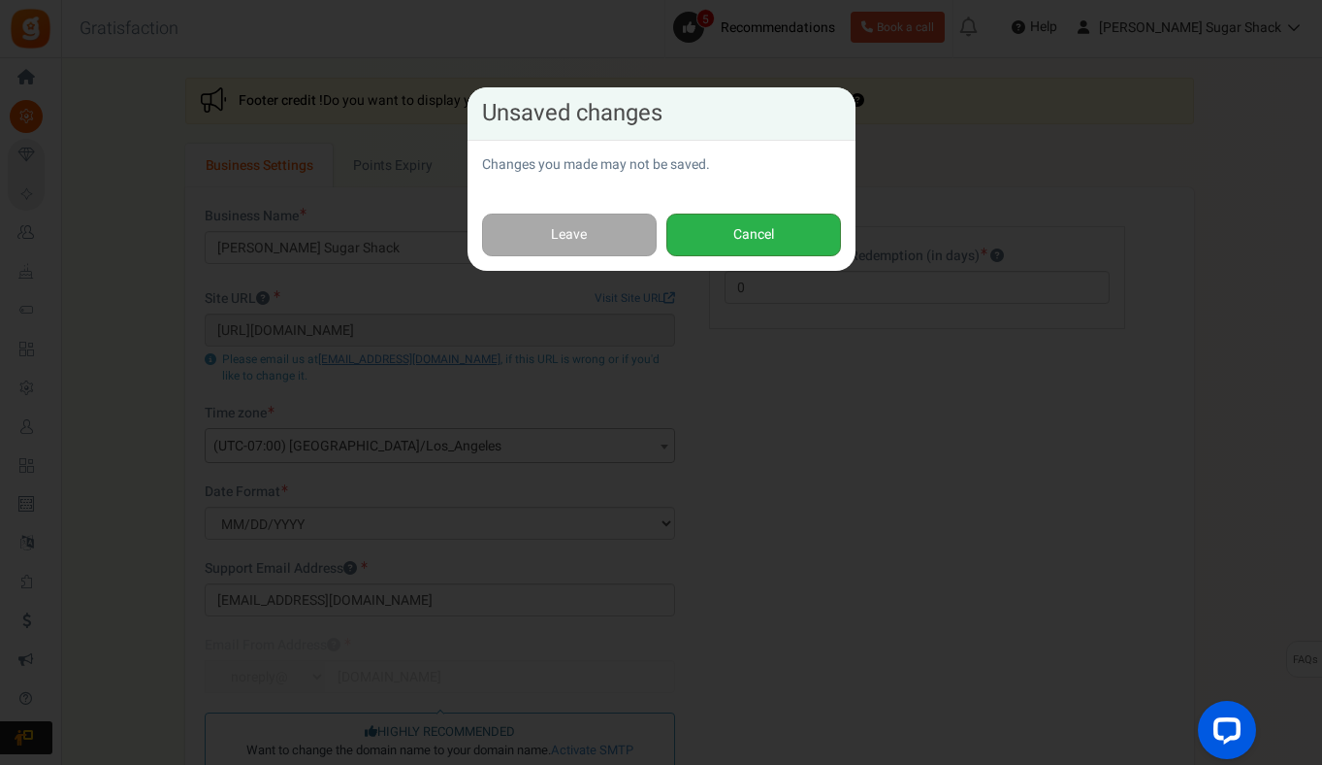
click at [700, 235] on button "Cancel" at bounding box center [754, 235] width 175 height 44
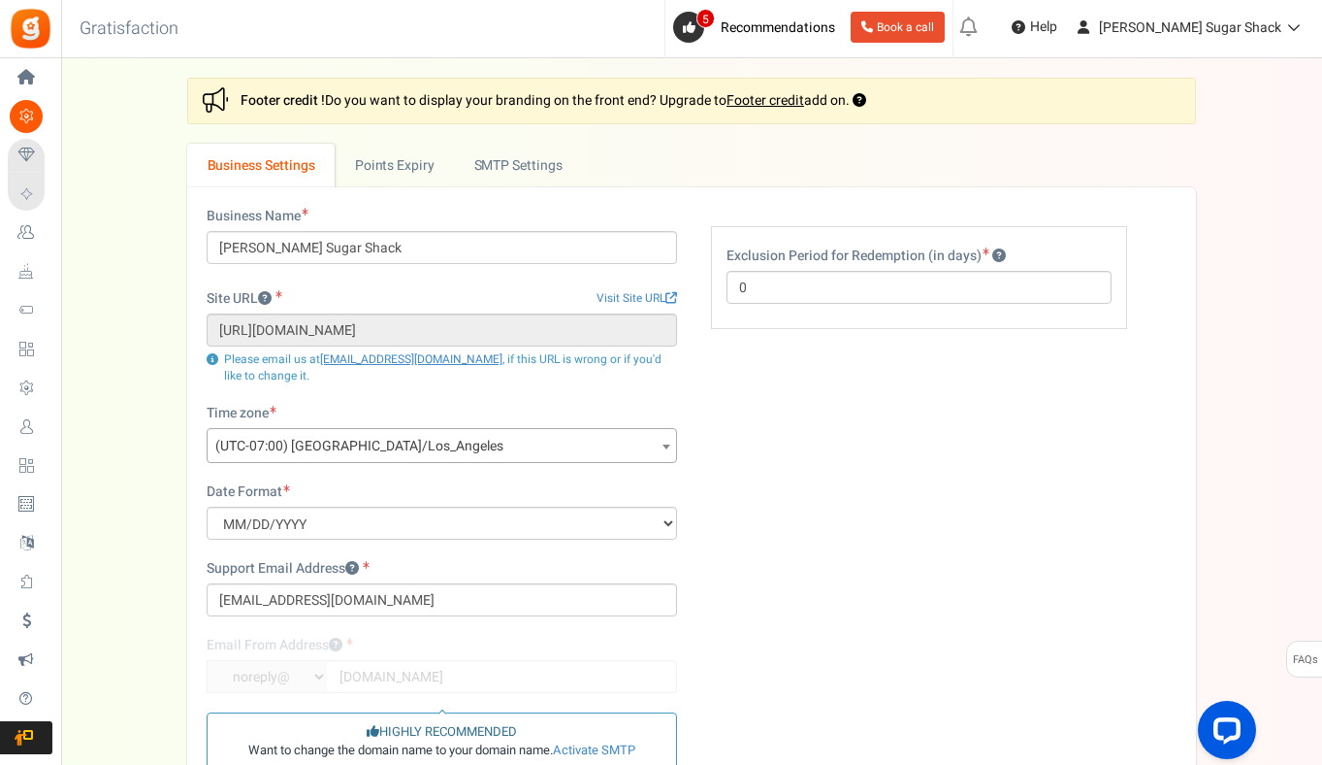
scroll to position [203, 0]
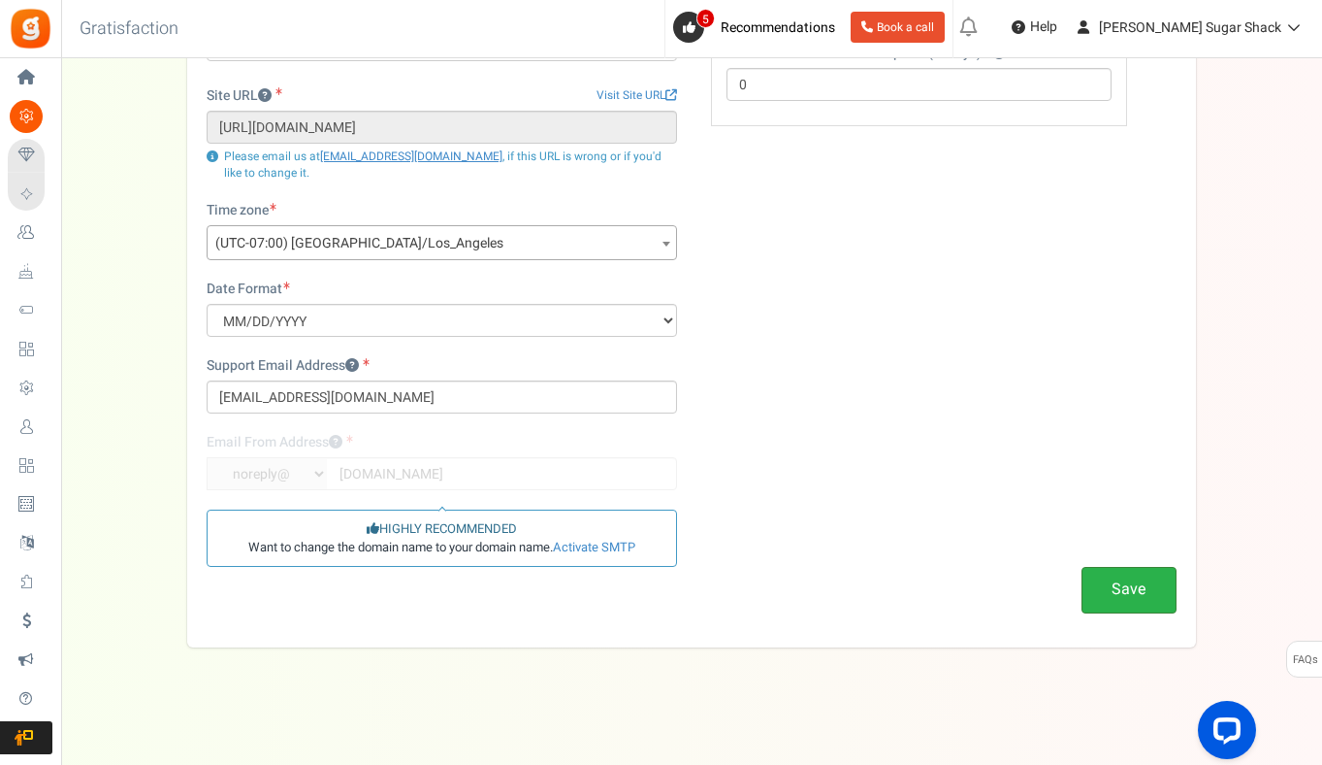
click at [1156, 582] on button "Save" at bounding box center [1129, 590] width 95 height 46
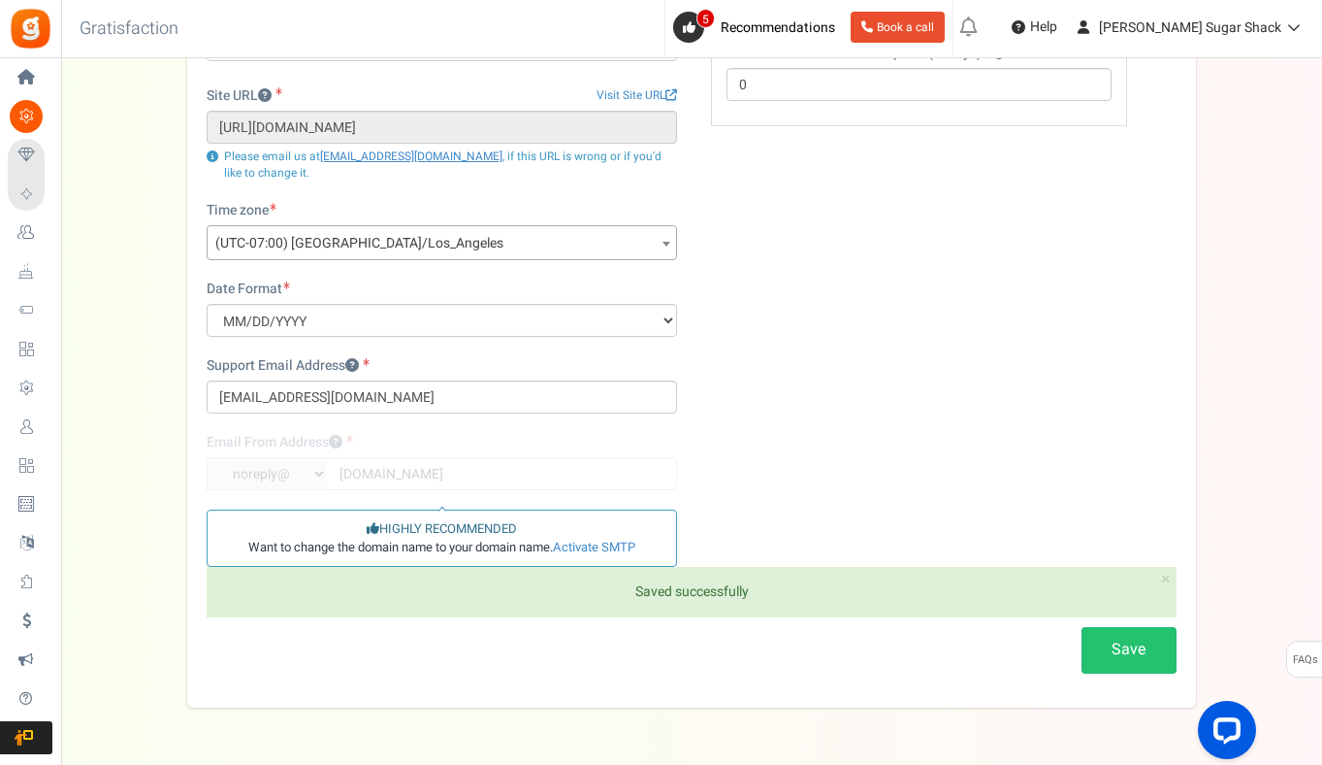
scroll to position [0, 0]
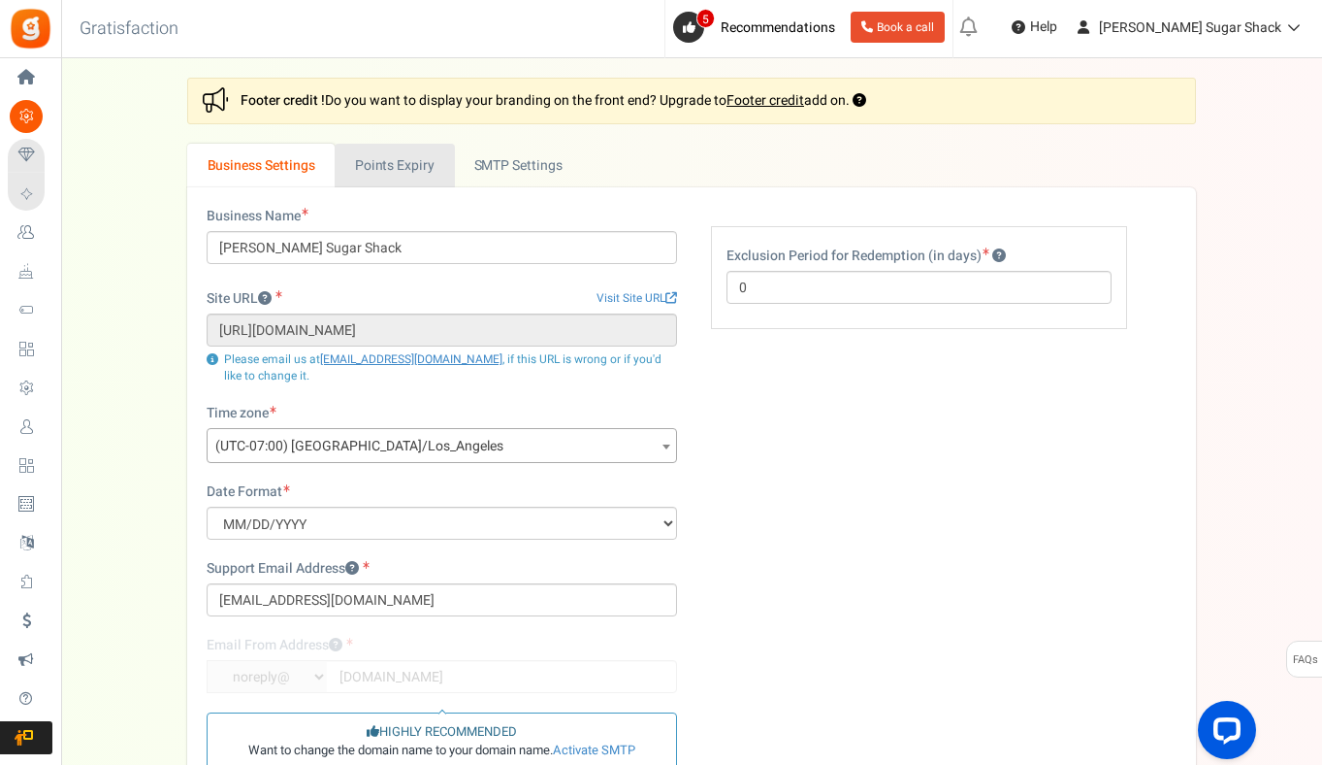
click at [424, 168] on link "Points Expiry" at bounding box center [394, 166] width 119 height 44
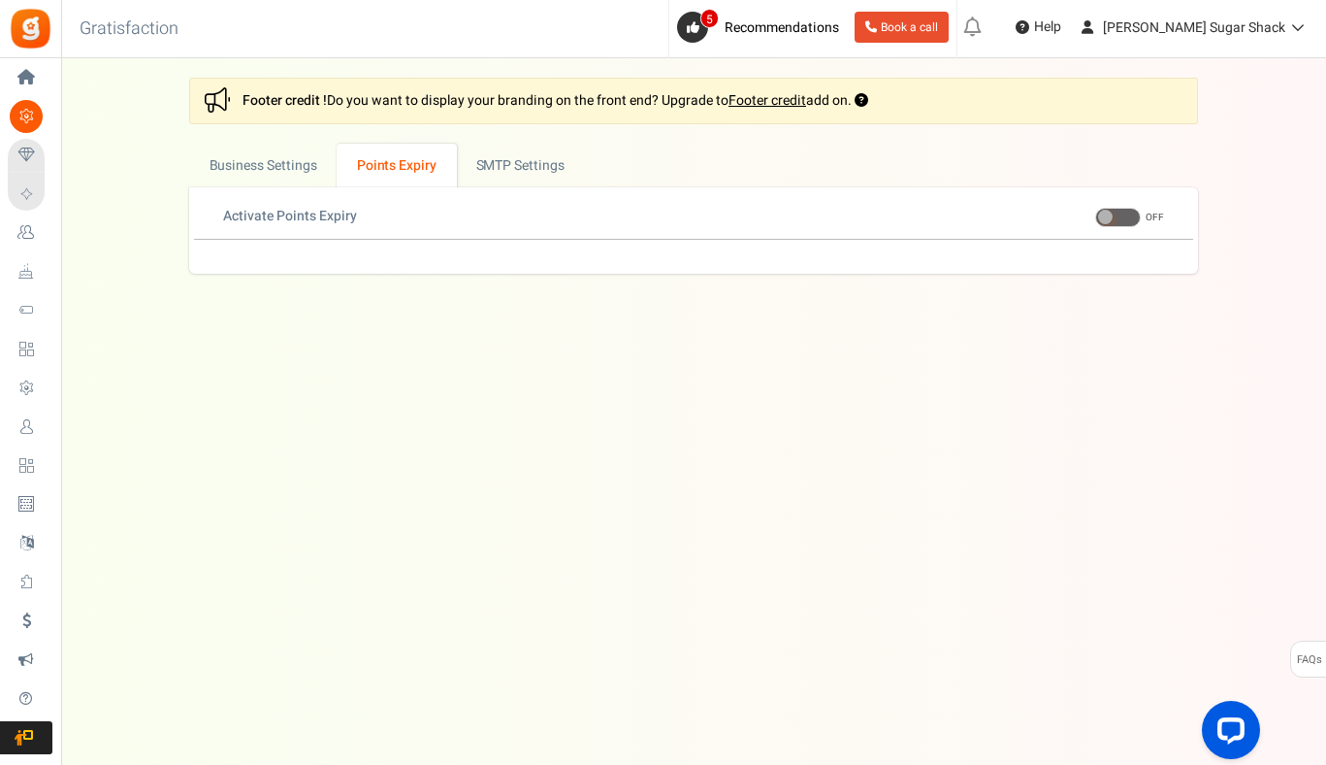
click at [1259, 49] on ul "New [New!] Pay with points: Now showing a sign up prompt on your site that is s…" at bounding box center [1142, 29] width 370 height 58
click at [1258, 17] on span "[PERSON_NAME] Sugar Shack" at bounding box center [1194, 27] width 182 height 20
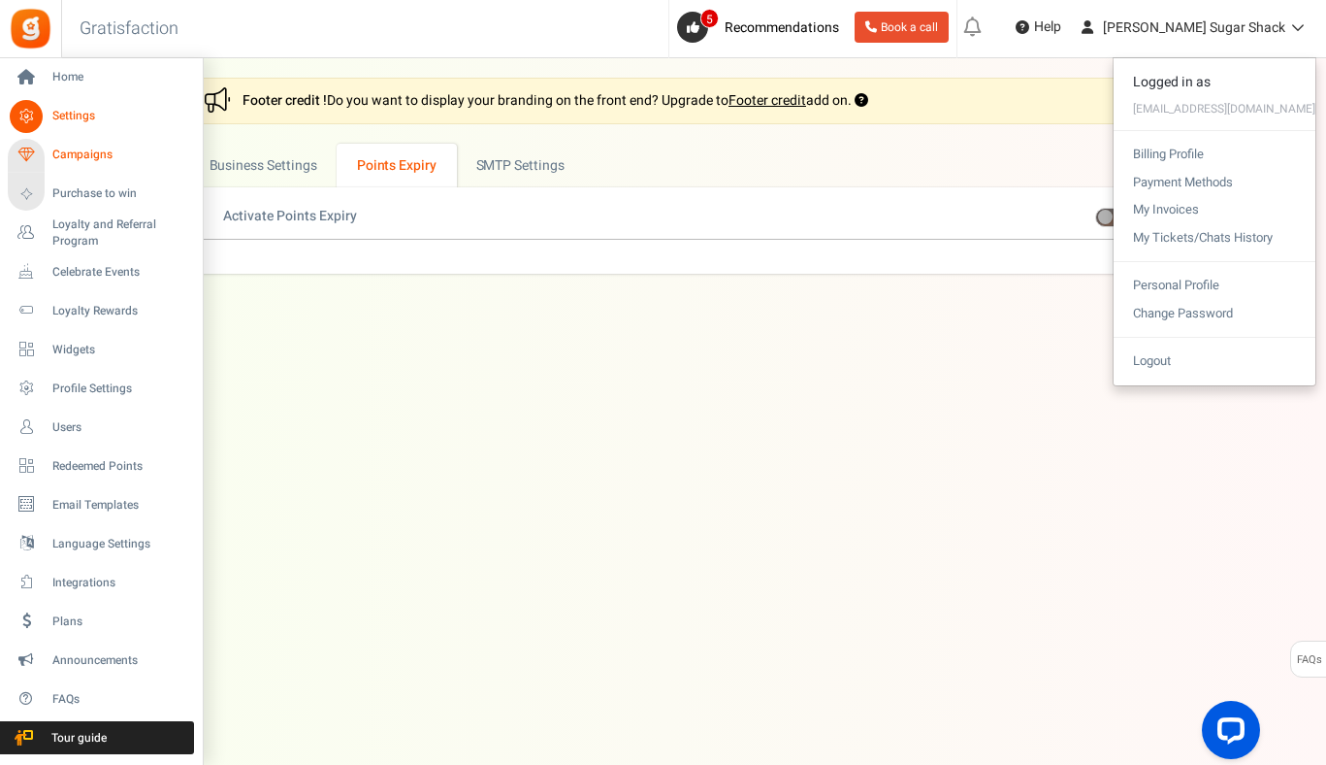
click at [76, 153] on span "Campaigns" at bounding box center [120, 155] width 136 height 16
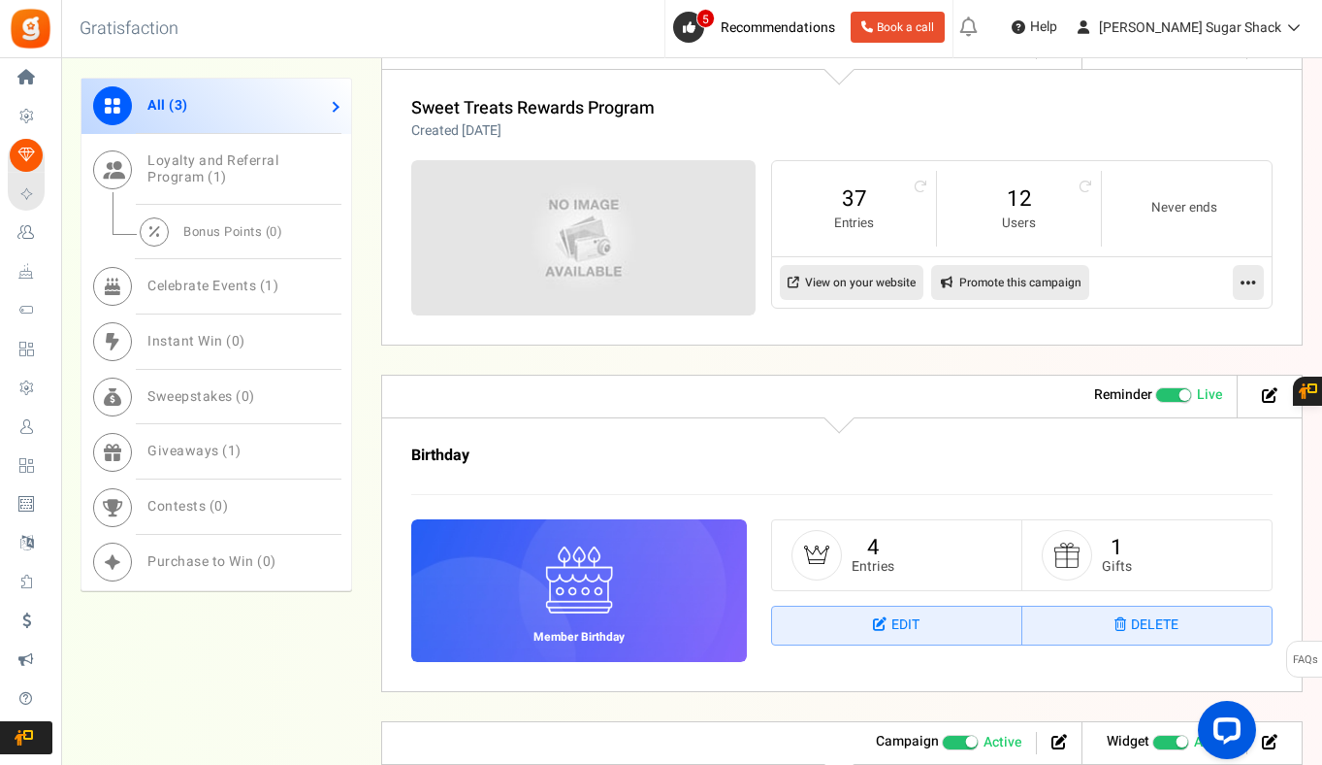
scroll to position [905, 0]
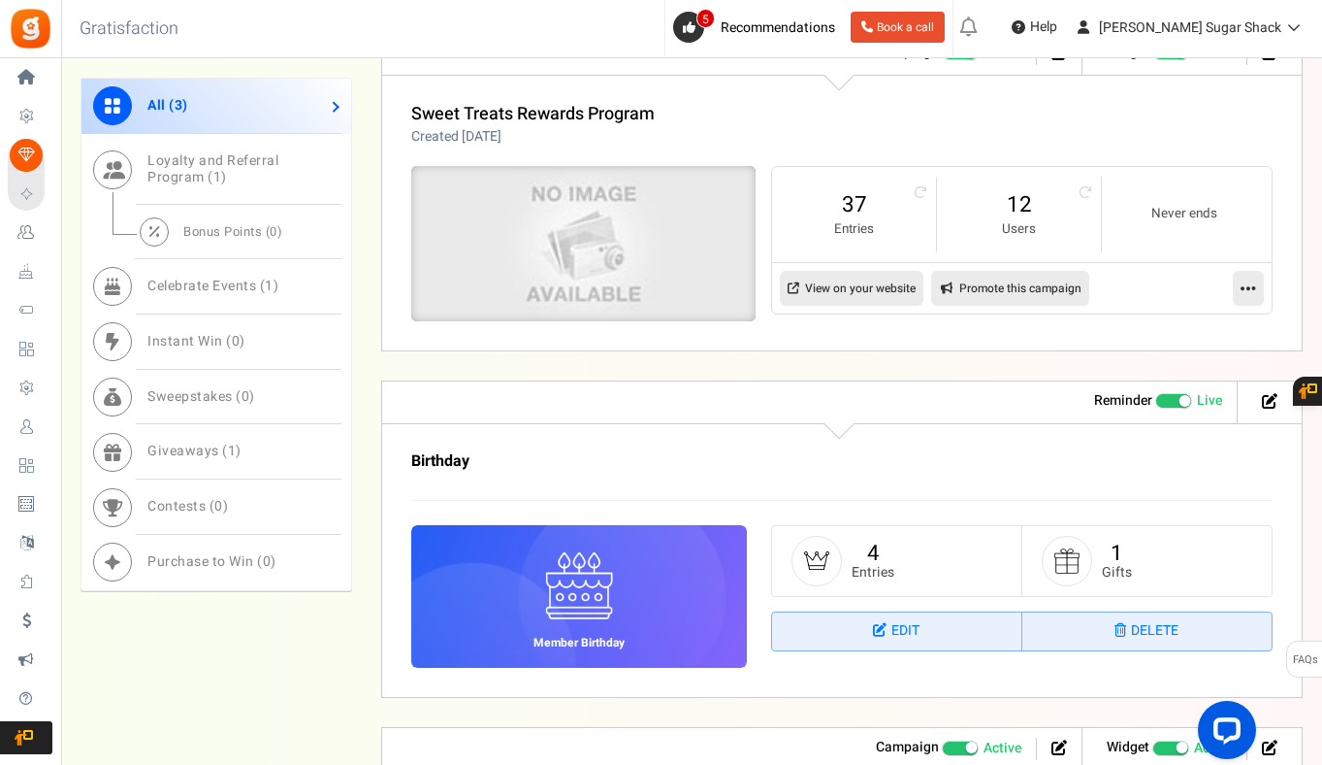
click at [615, 213] on img at bounding box center [583, 243] width 517 height 233
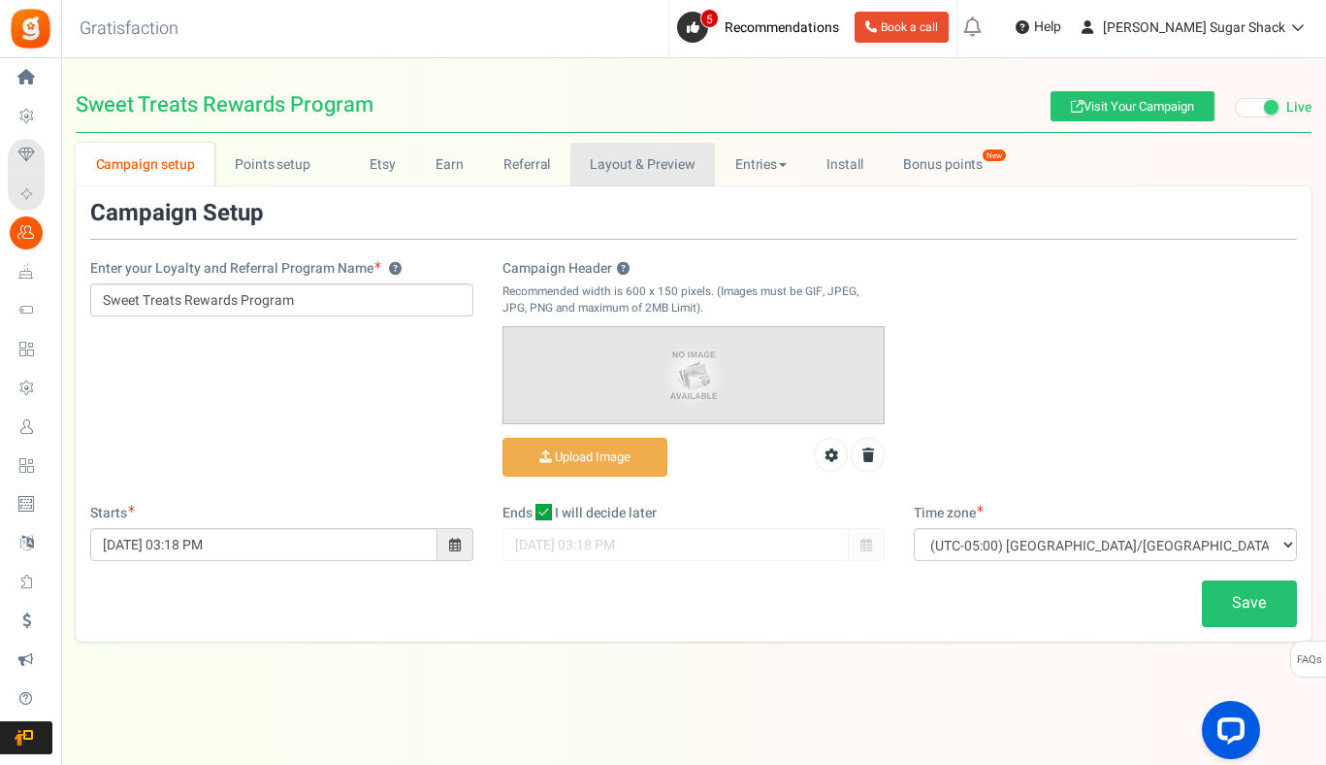
click at [642, 164] on link "Layout & Preview" at bounding box center [642, 165] width 145 height 44
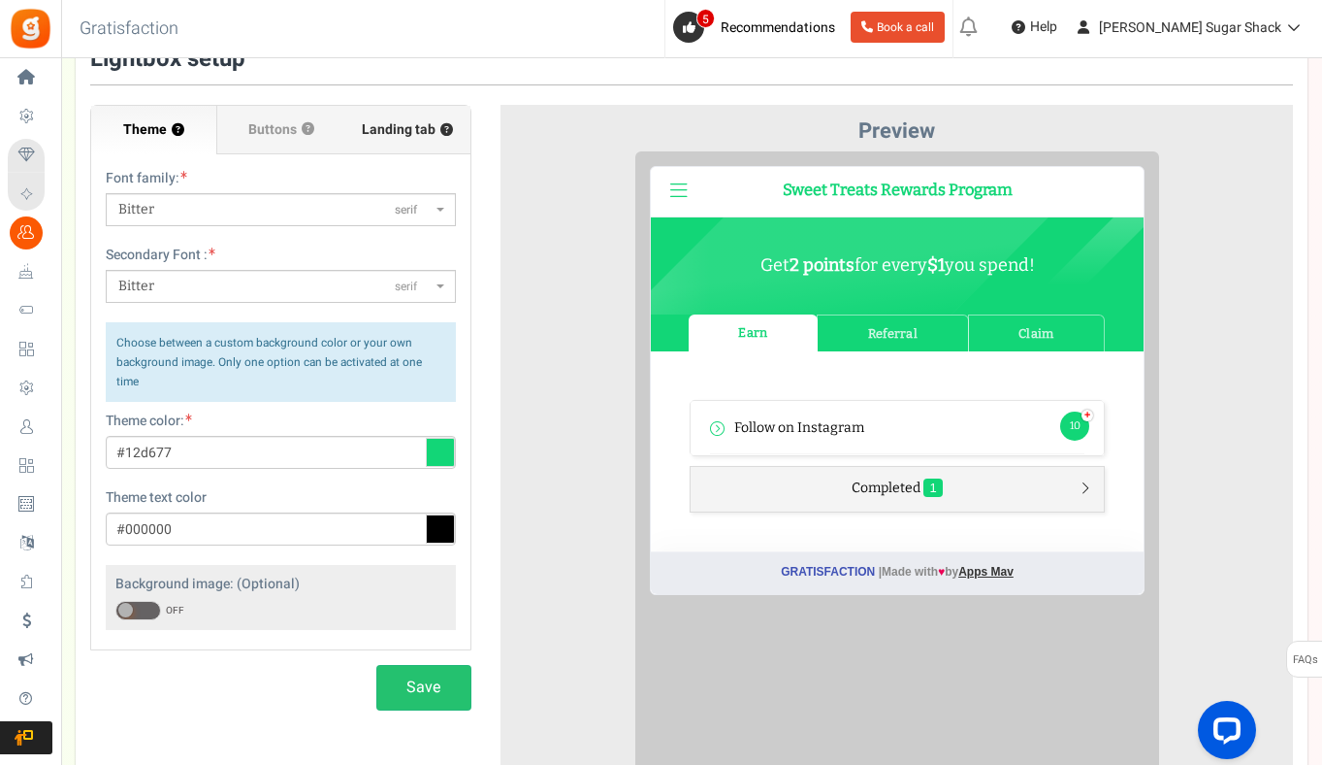
scroll to position [143, 0]
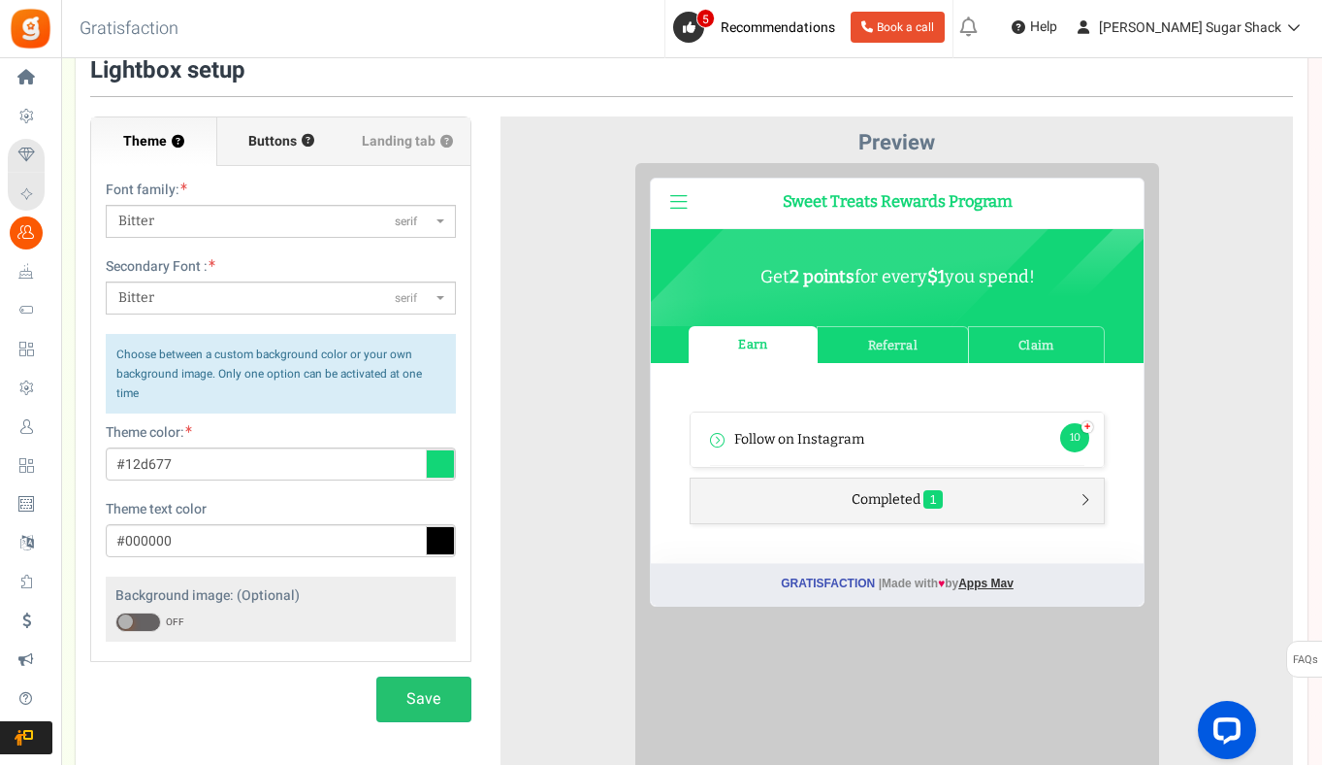
click at [276, 146] on span "Buttons" at bounding box center [272, 141] width 49 height 19
click at [0, 0] on input "Buttons ?" at bounding box center [0, 0] width 0 height 0
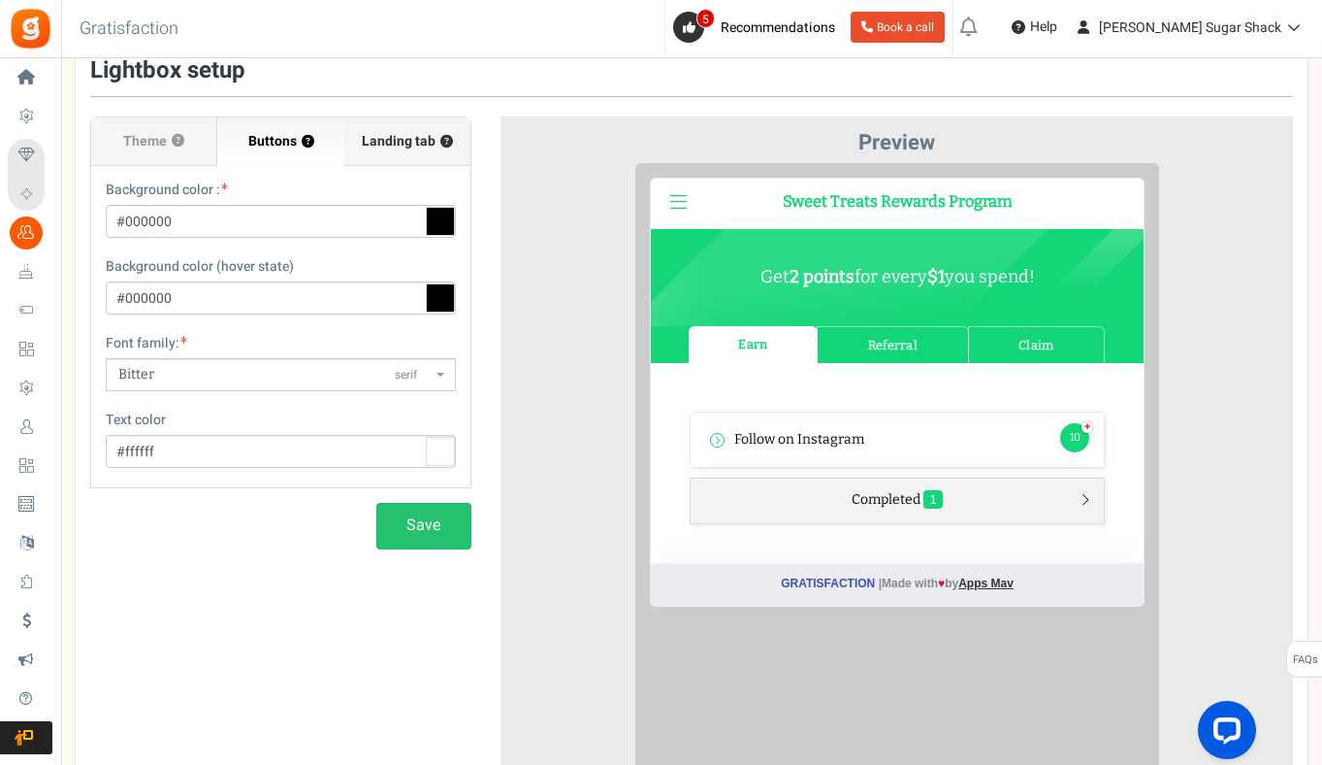
click at [375, 148] on span "Landing tab ?" at bounding box center [407, 141] width 91 height 19
click at [0, 0] on input "Landing tab ?" at bounding box center [0, 0] width 0 height 0
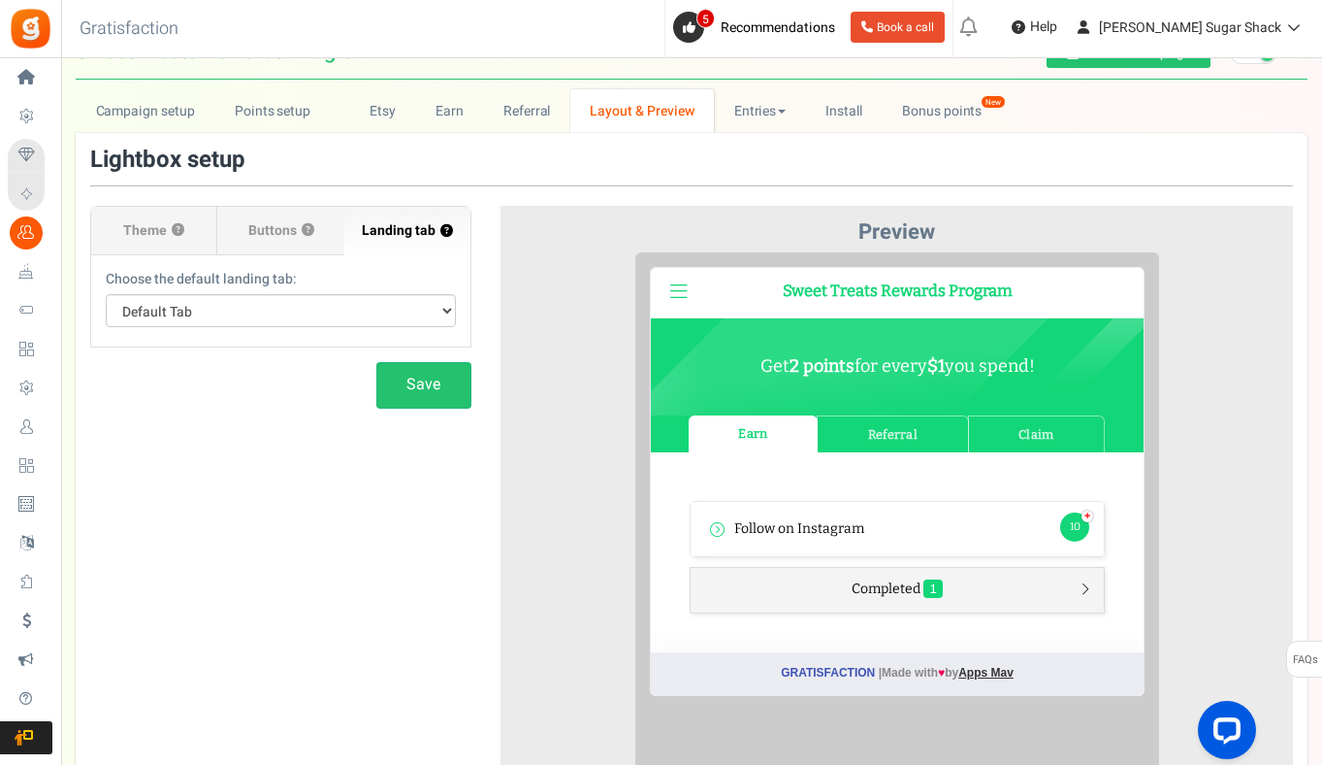
scroll to position [0, 0]
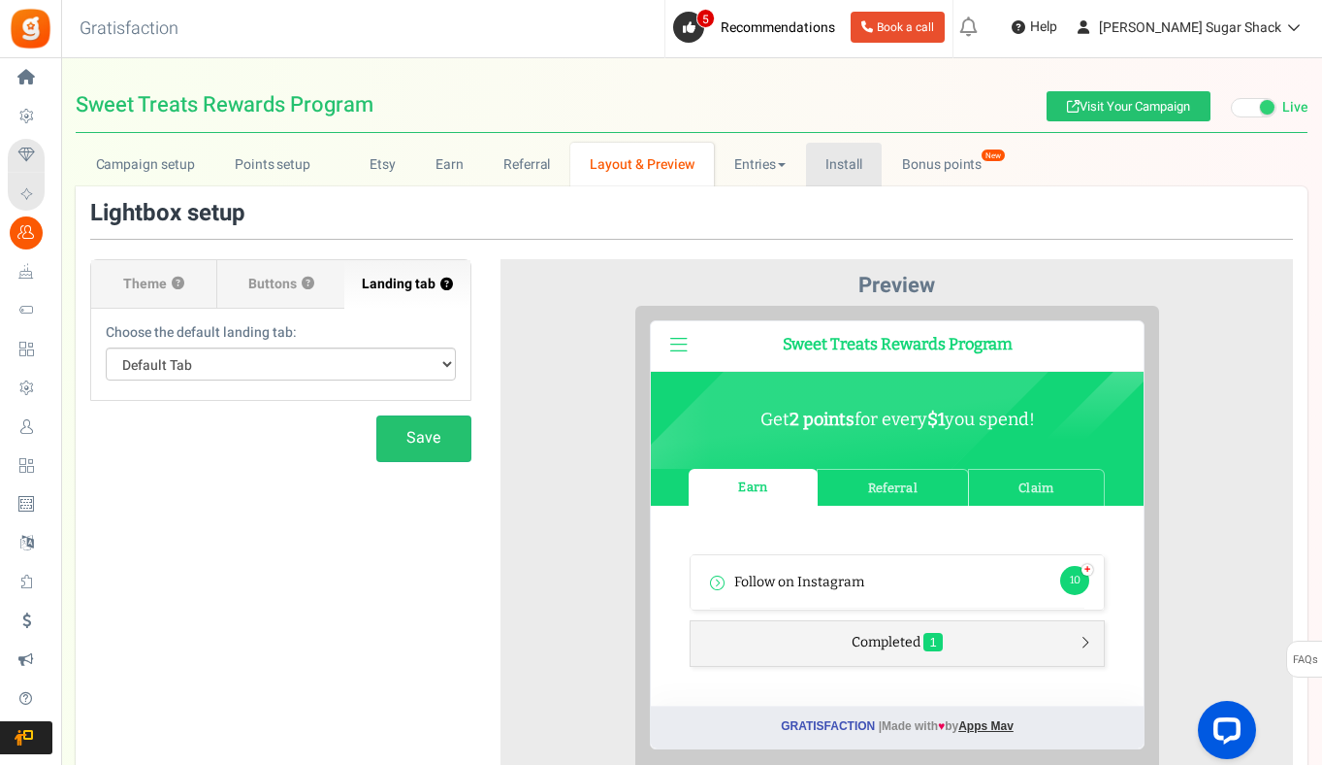
click at [865, 174] on link "Install" at bounding box center [844, 165] width 77 height 44
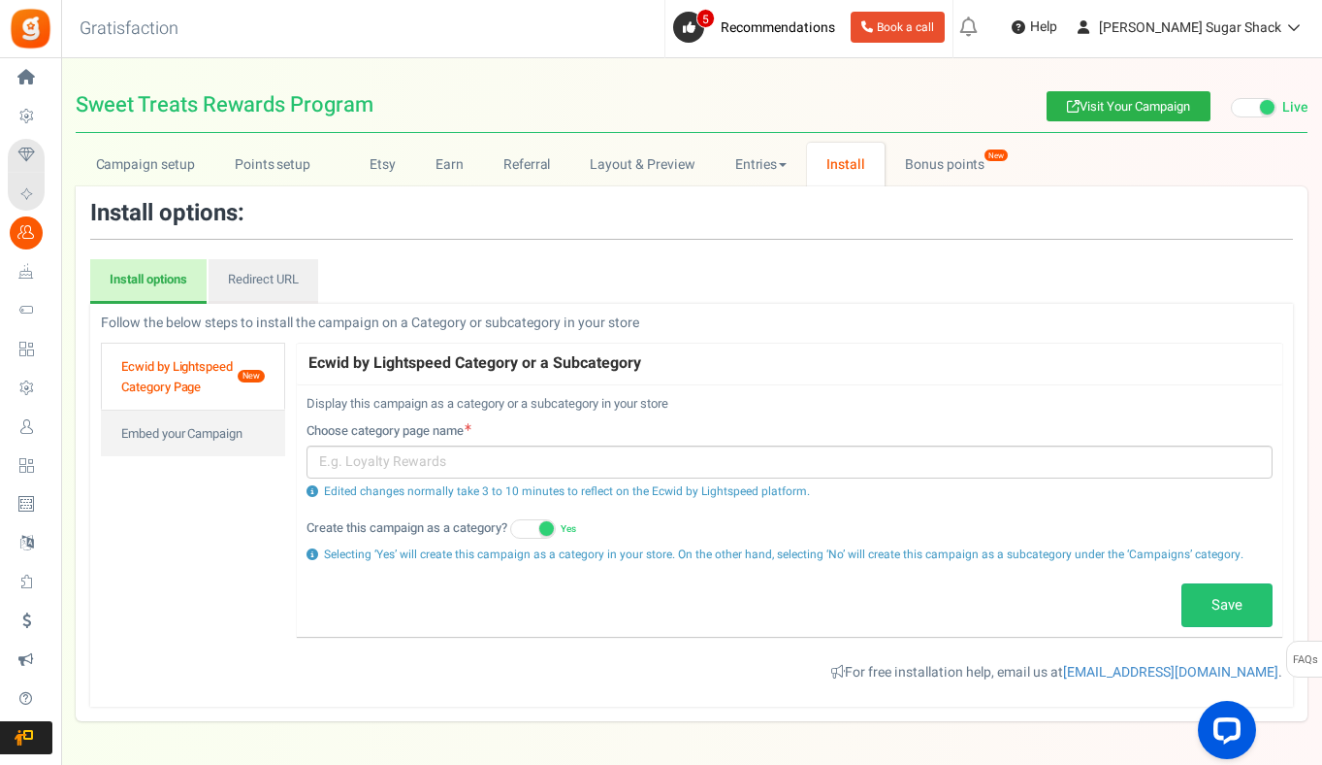
click at [1152, 94] on link "Visit Your Campaign" at bounding box center [1129, 106] width 164 height 30
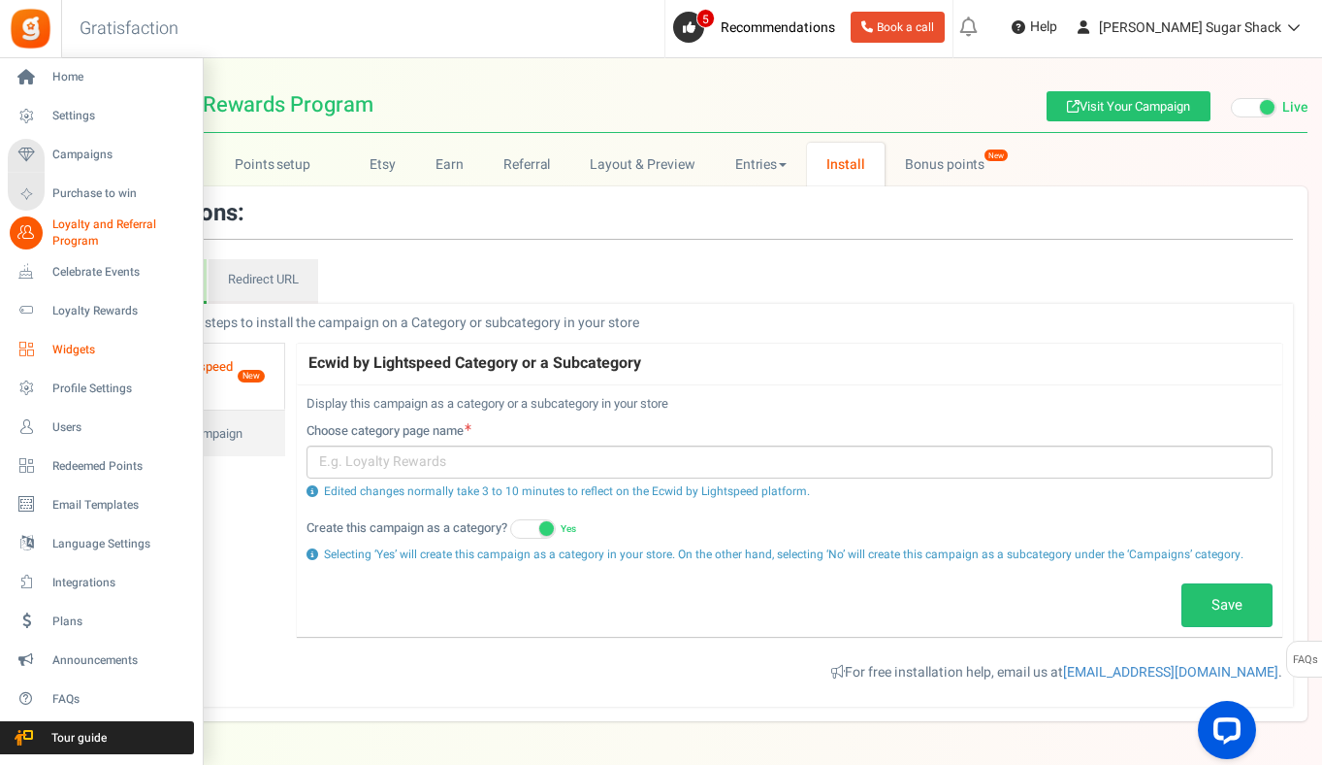
click at [78, 348] on span "Widgets" at bounding box center [120, 350] width 136 height 16
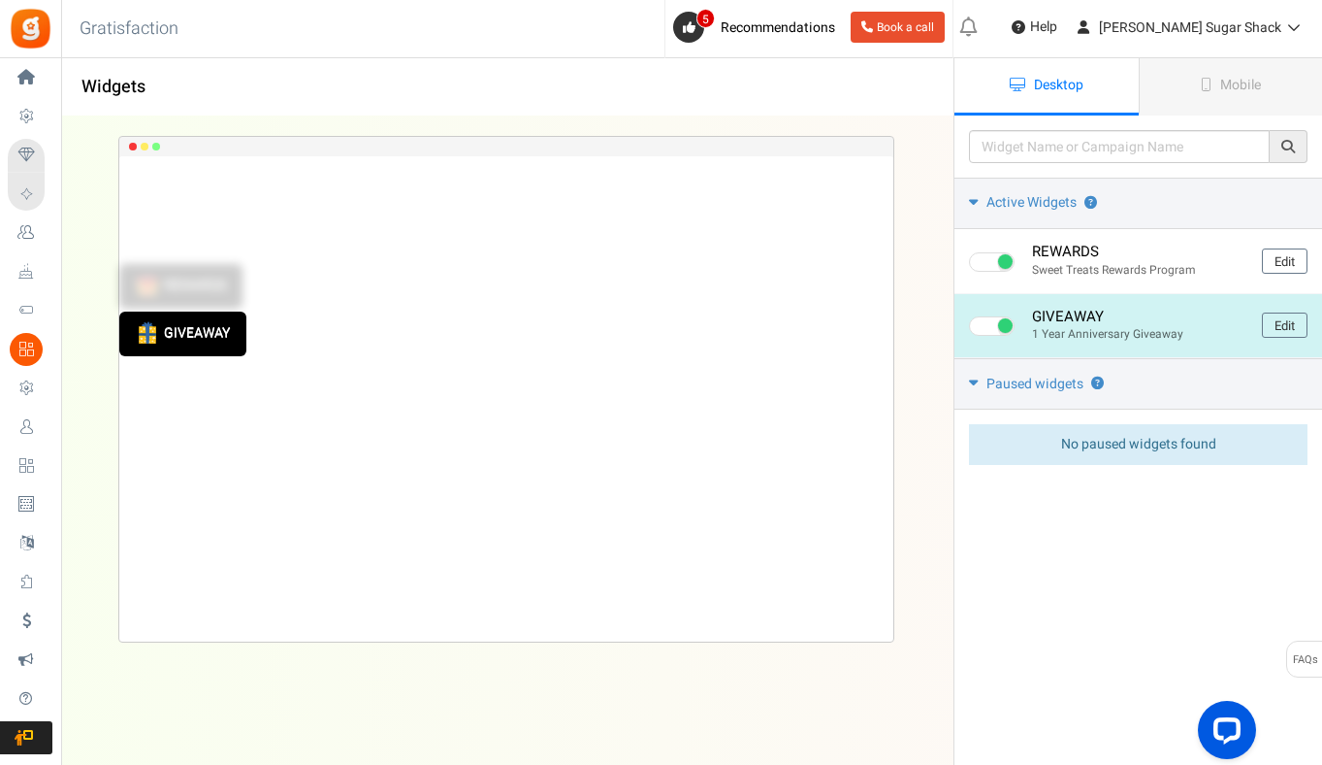
click at [1005, 332] on span at bounding box center [1005, 325] width 15 height 15
click at [982, 332] on input "checkbox" at bounding box center [975, 326] width 13 height 13
checkbox input "false"
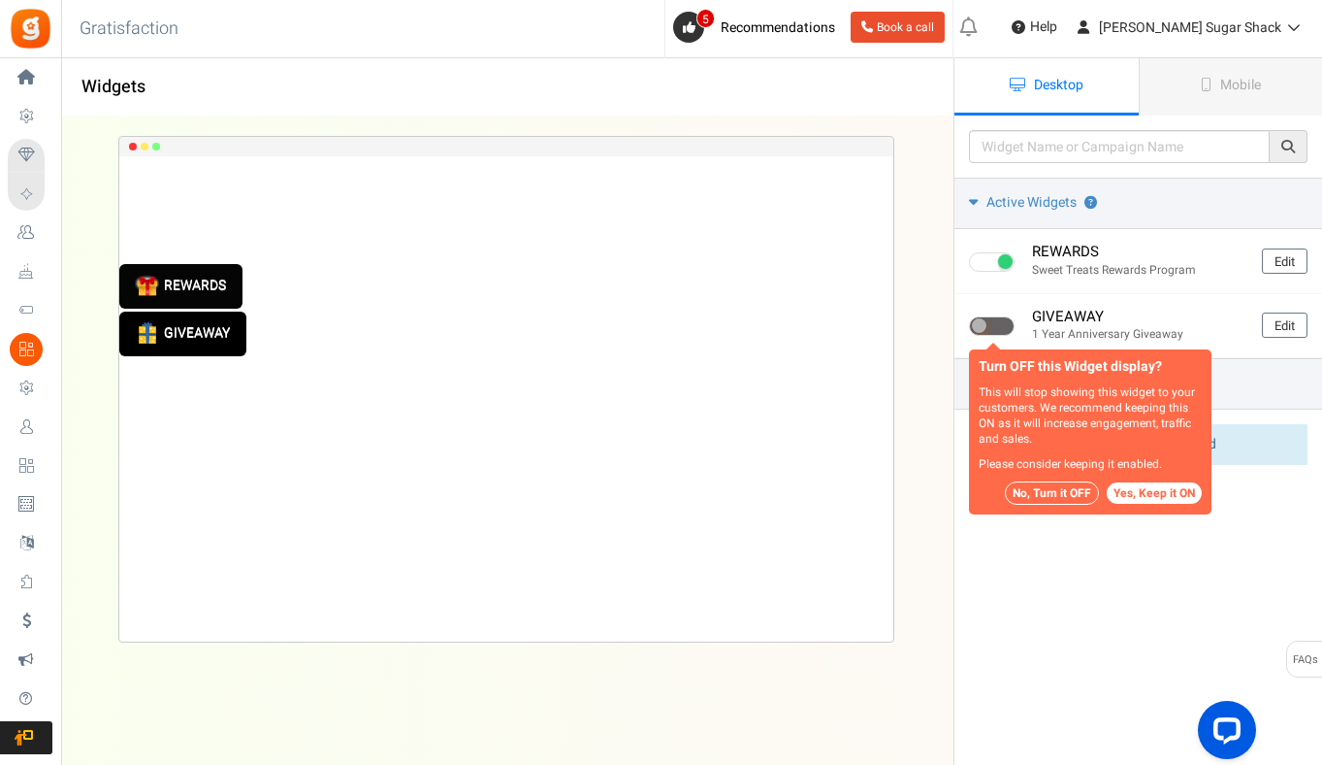
click at [1063, 495] on button "No, Turn it OFF" at bounding box center [1052, 492] width 94 height 23
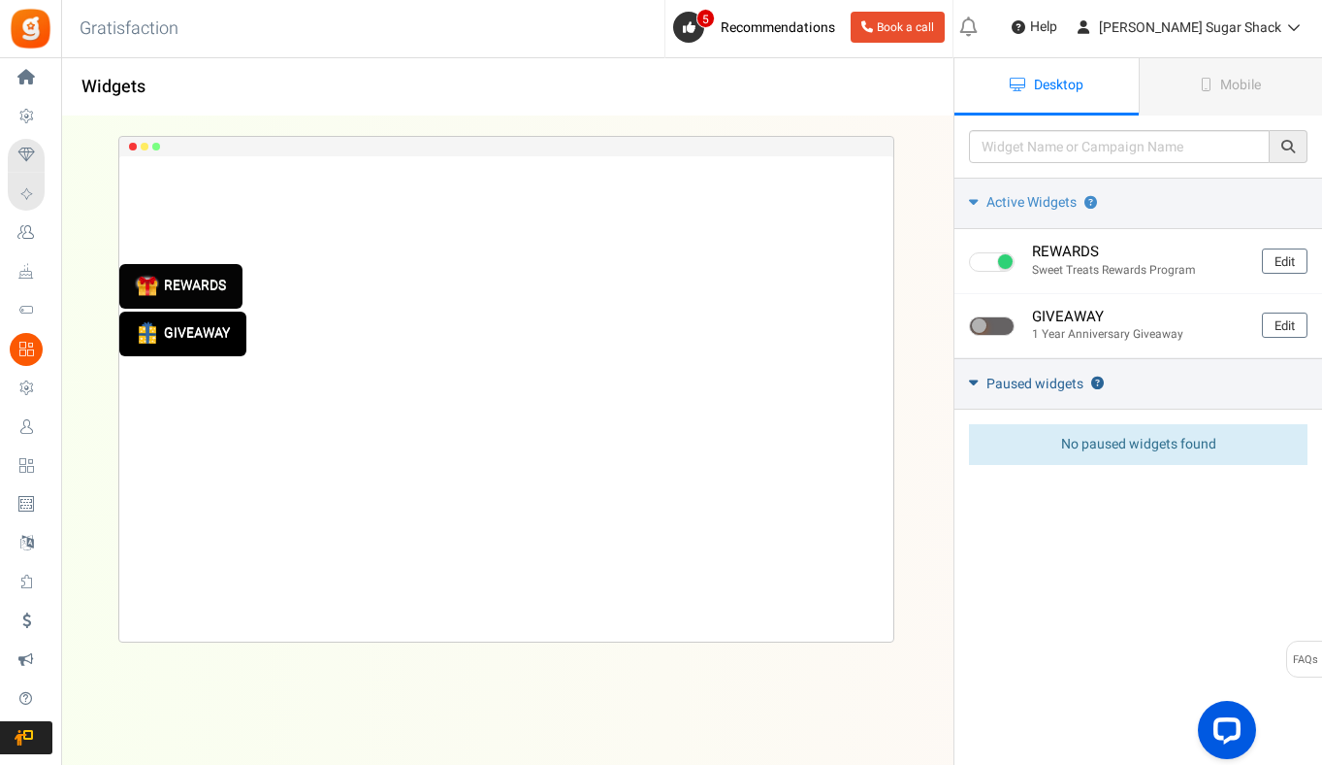
click at [967, 380] on link "Paused widgets ?" at bounding box center [1139, 383] width 368 height 51
click at [967, 380] on icon at bounding box center [973, 381] width 15 height 9
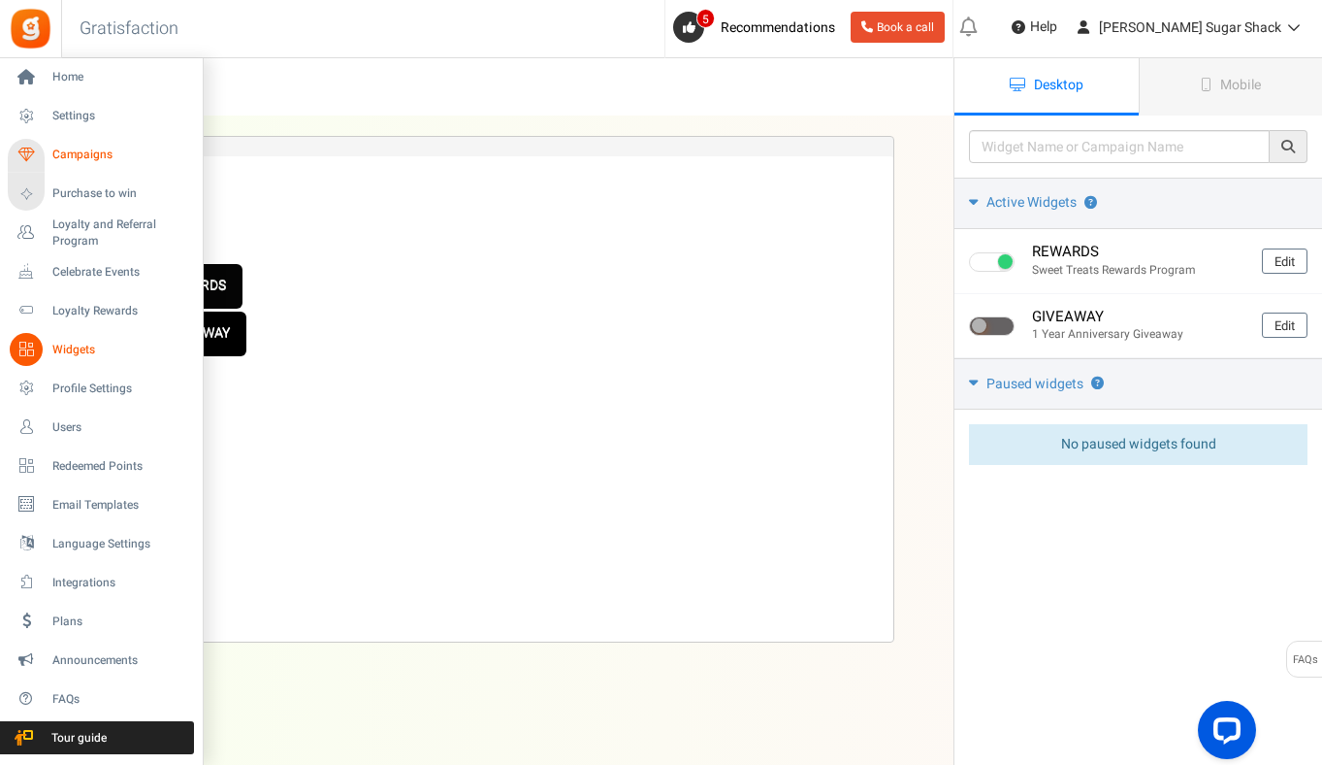
click at [64, 162] on span "Campaigns" at bounding box center [120, 155] width 136 height 16
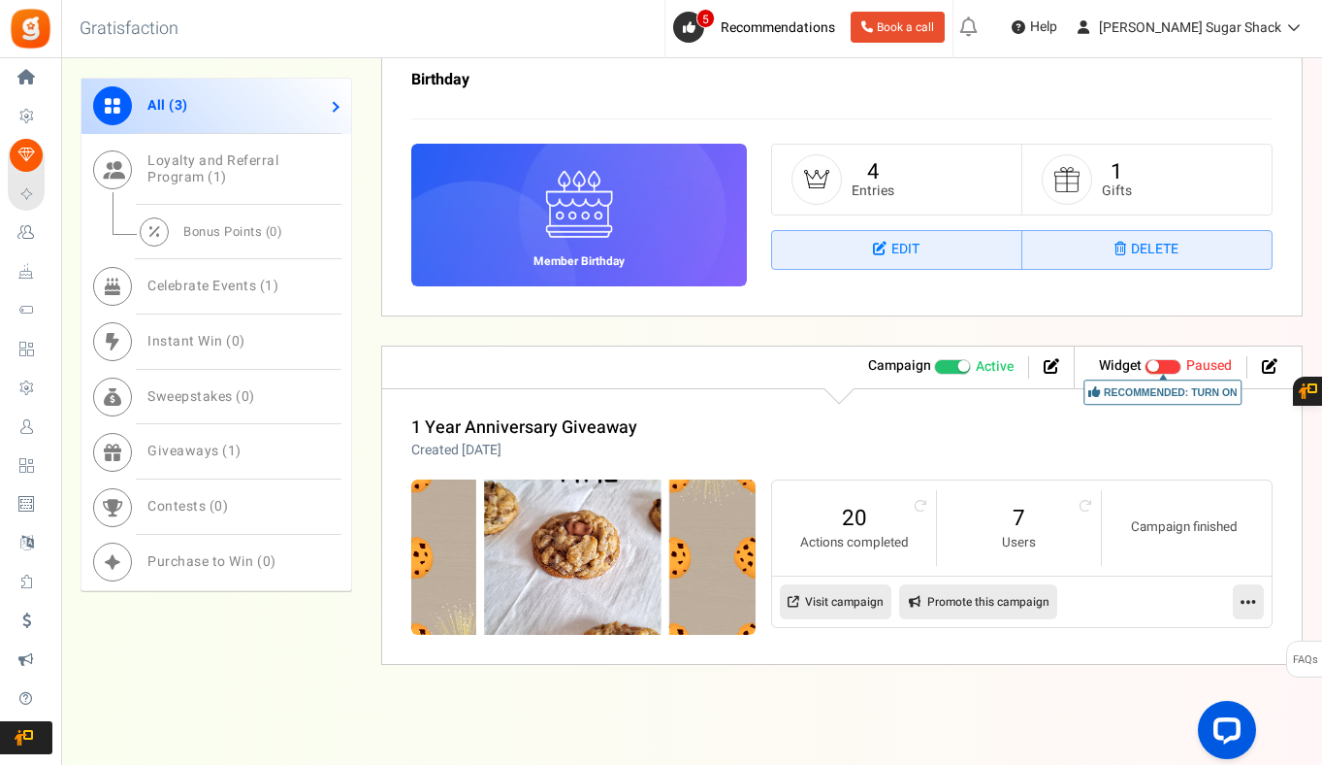
scroll to position [1294, 0]
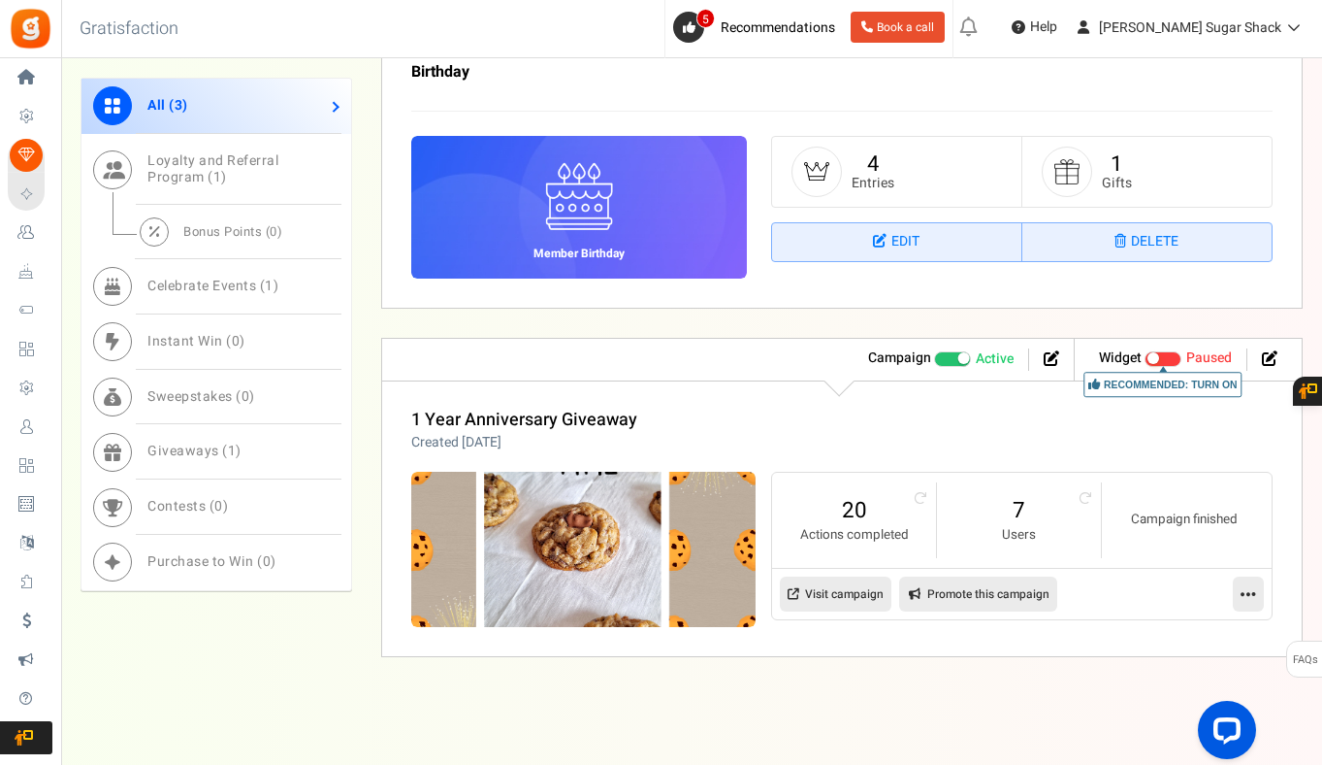
click at [969, 355] on label "Active Paused" at bounding box center [974, 357] width 80 height 19
click at [934, 355] on input "Active Paused" at bounding box center [934, 358] width 0 height 13
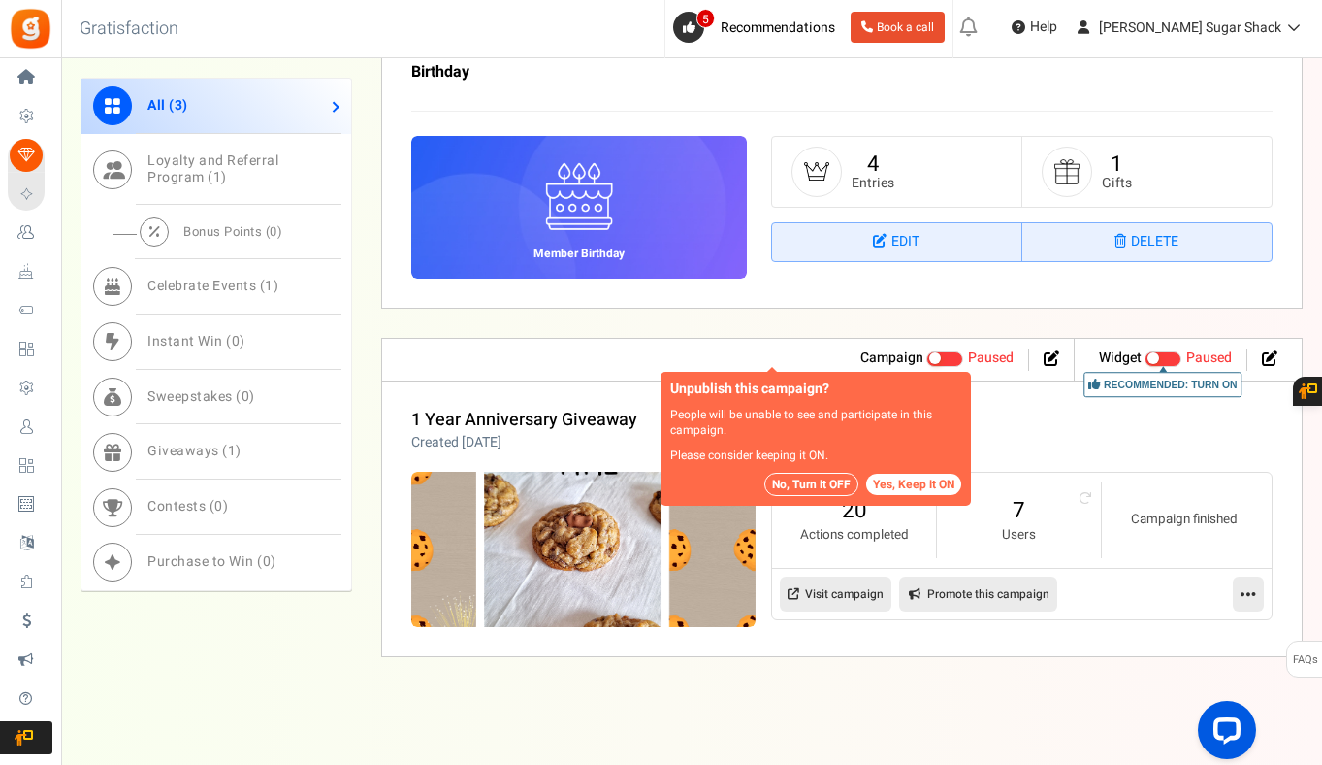
click at [838, 488] on button "No, Turn it OFF" at bounding box center [812, 483] width 94 height 23
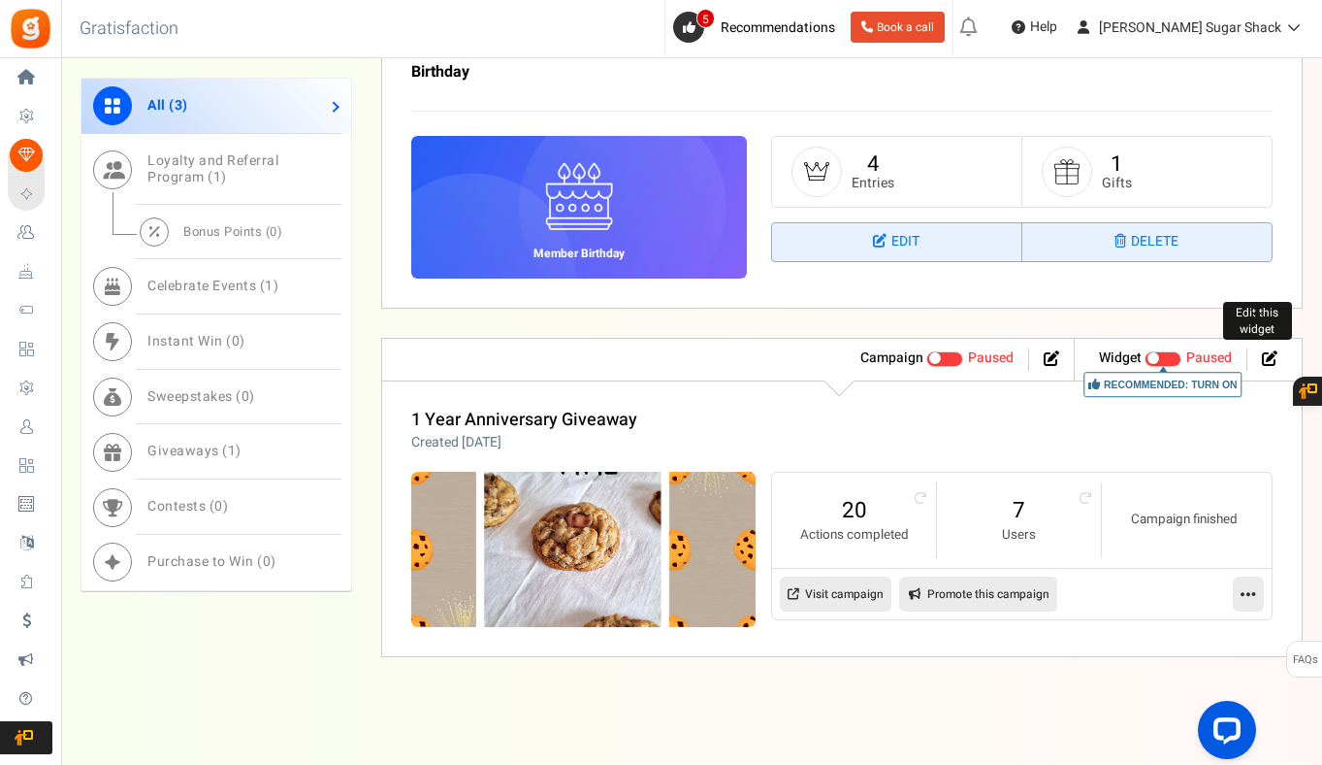
click at [1269, 350] on icon at bounding box center [1270, 358] width 16 height 16
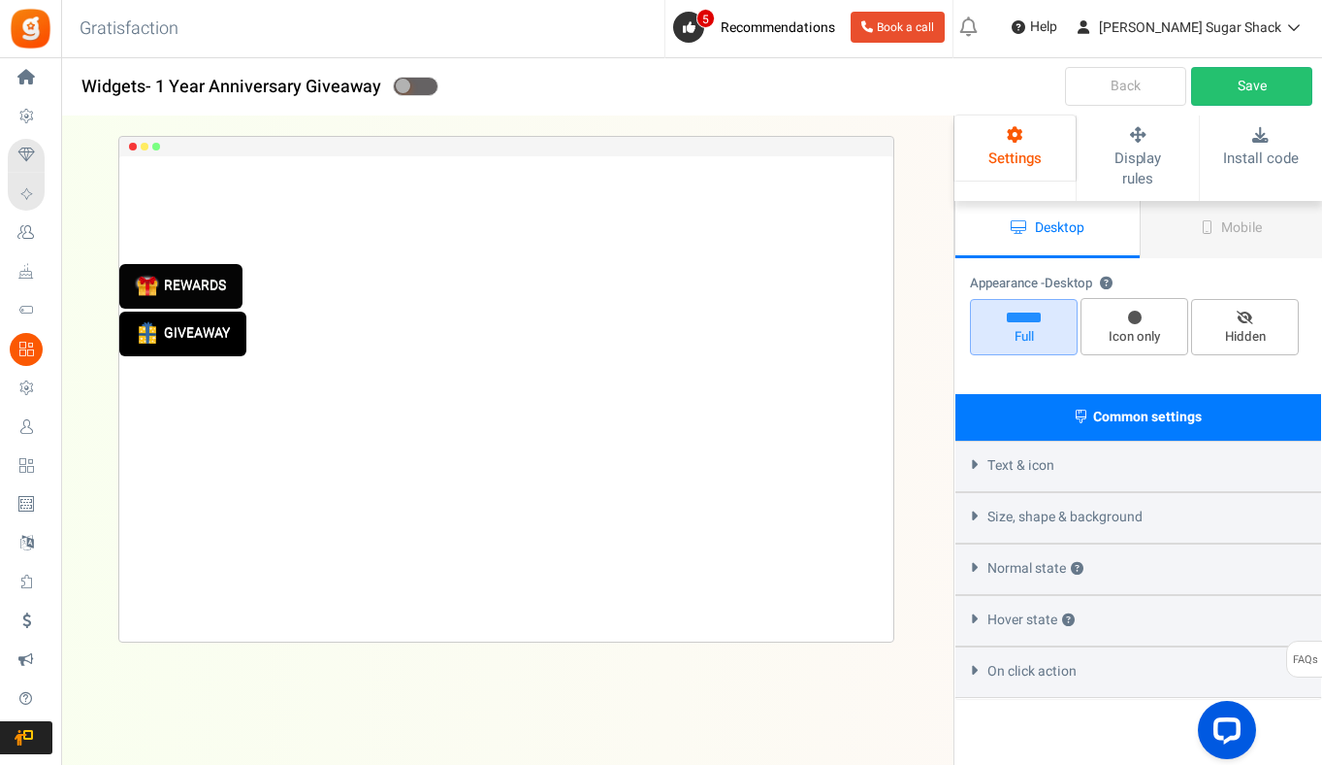
select select "top-left-corner"
